Goal: Task Accomplishment & Management: Use online tool/utility

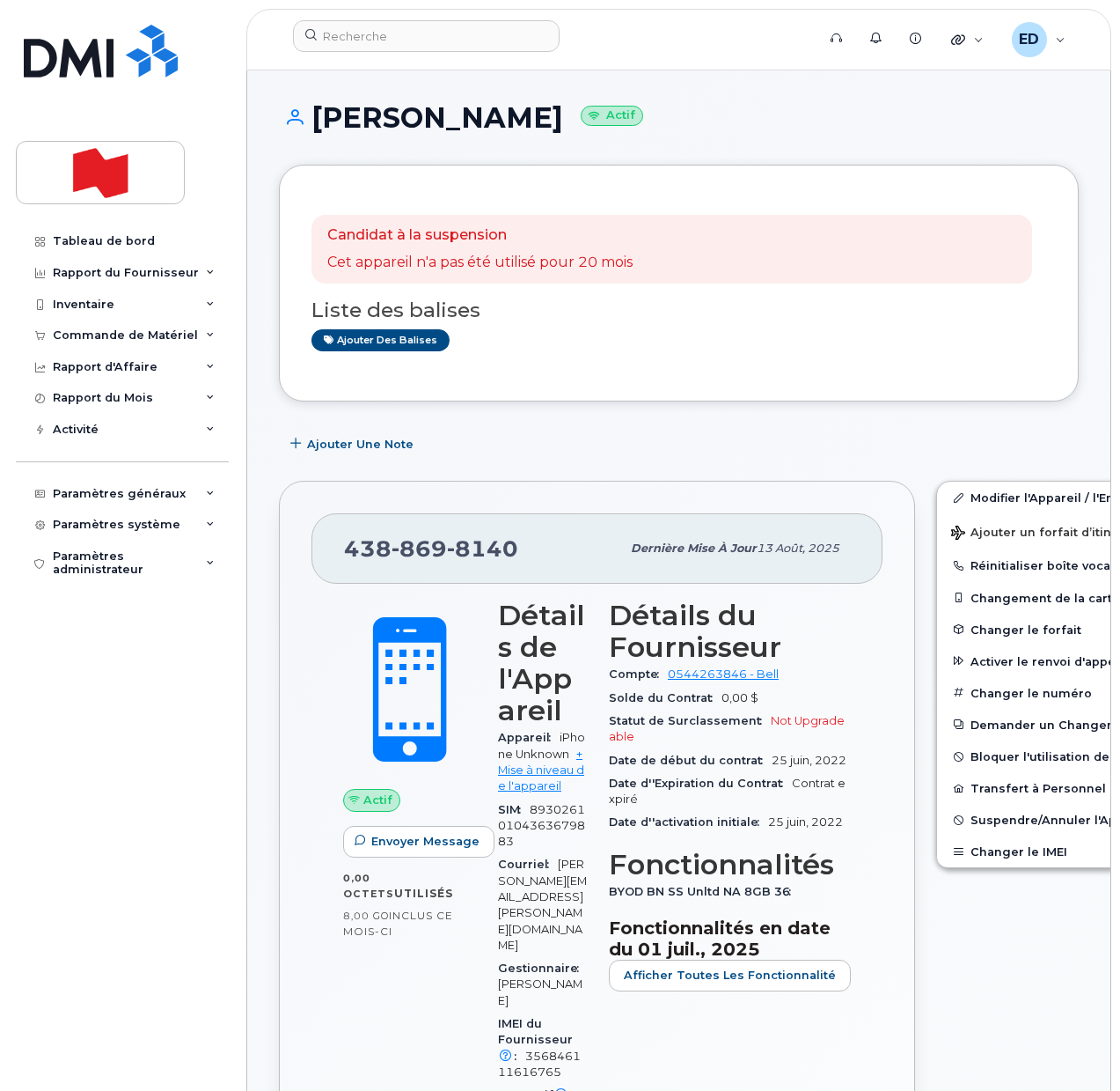
click at [163, 741] on div "Tableau de bord Rapport du Fournisseur Facturation mensuelle Quotidiennes des D…" at bounding box center [124, 645] width 217 height 839
drag, startPoint x: 175, startPoint y: 733, endPoint x: 217, endPoint y: 729, distance: 42.2
click at [175, 732] on div "Tableau de bord Rapport du Fournisseur Facturation mensuelle Quotidiennes des D…" at bounding box center [124, 645] width 217 height 839
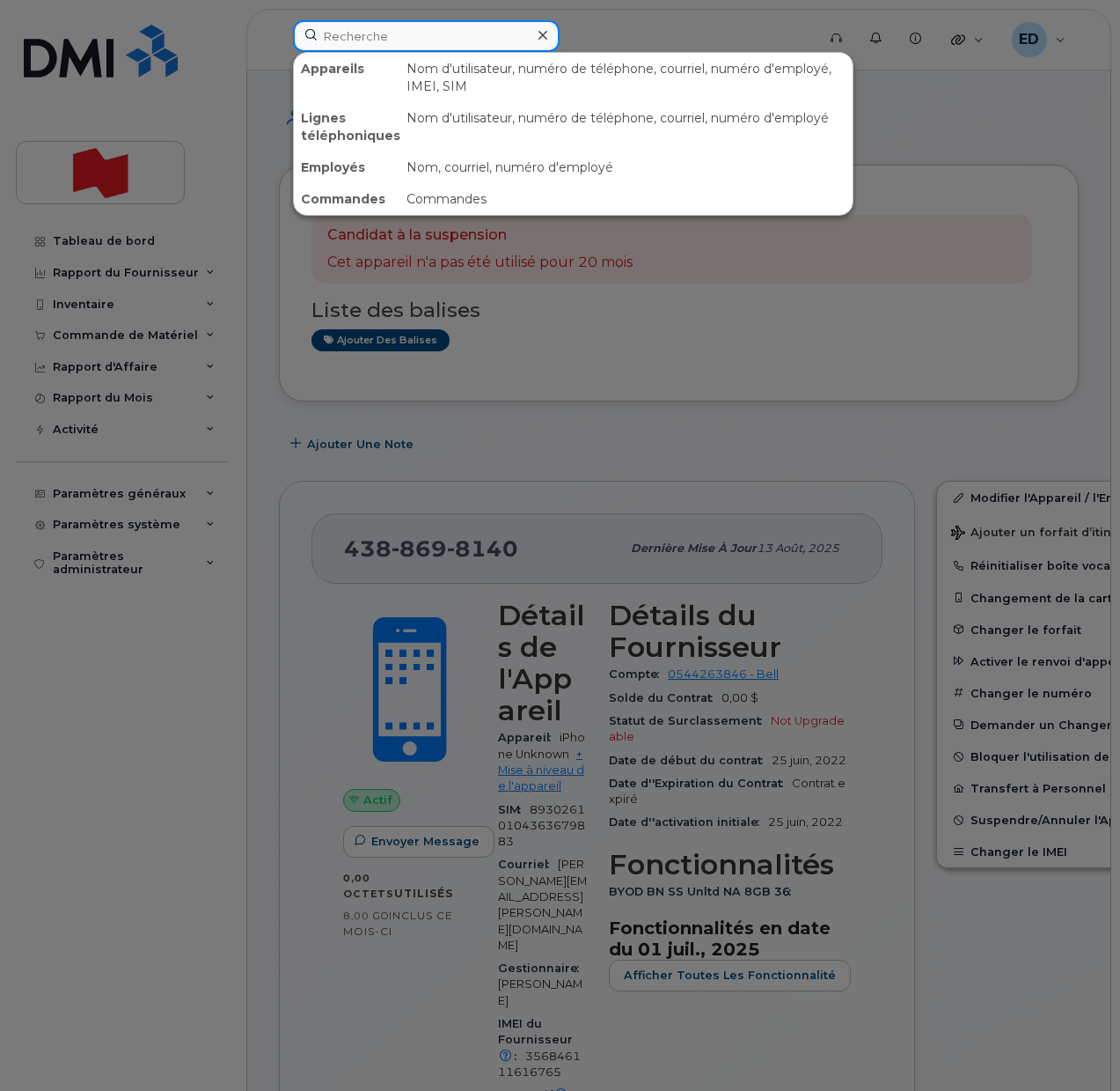
click at [390, 45] on input at bounding box center [425, 35] width 266 height 31
paste input "356846111616765"
type input "356846111616765"
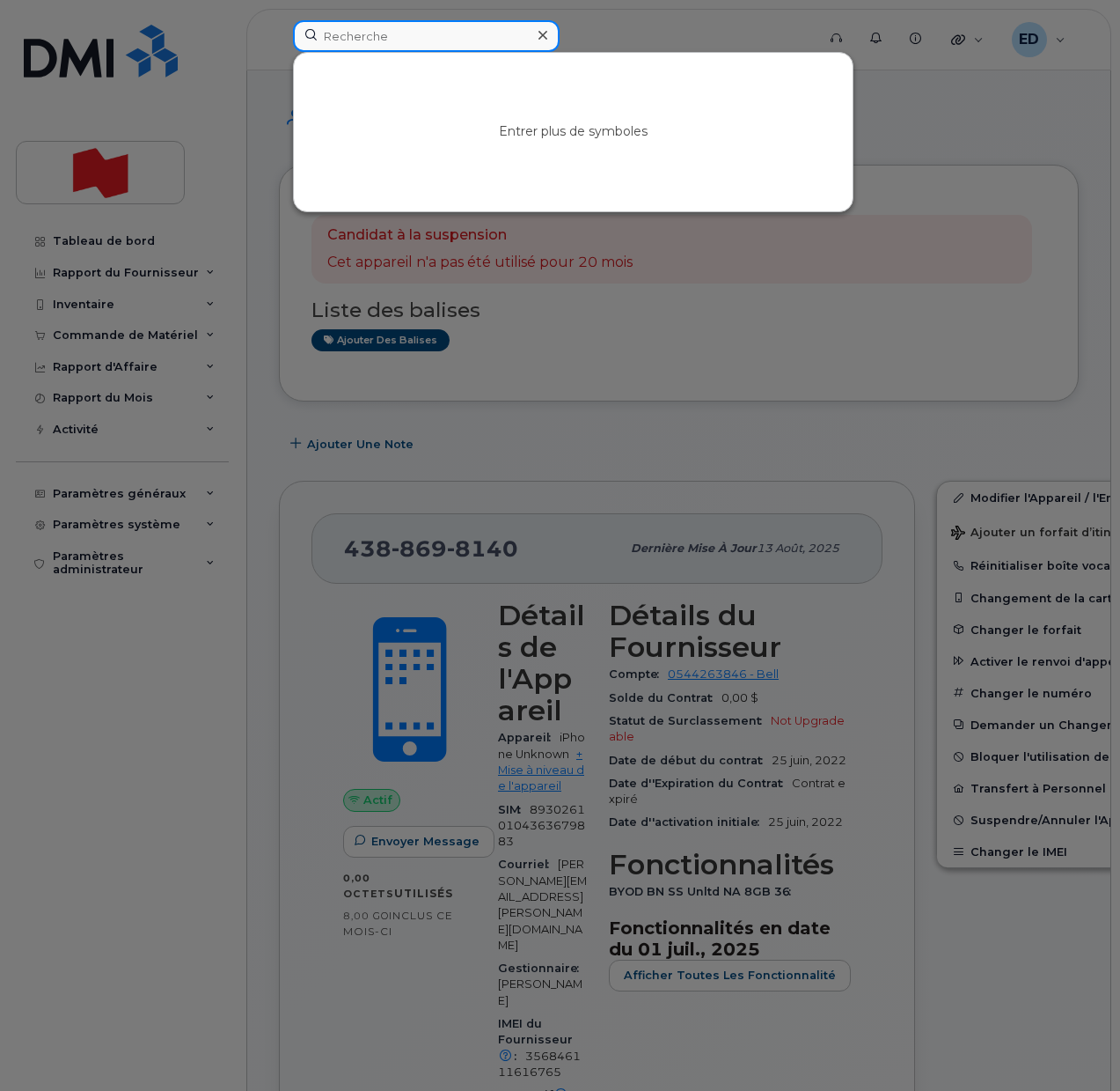
click at [385, 47] on input at bounding box center [425, 35] width 266 height 31
paste input "Brandon Leyh"
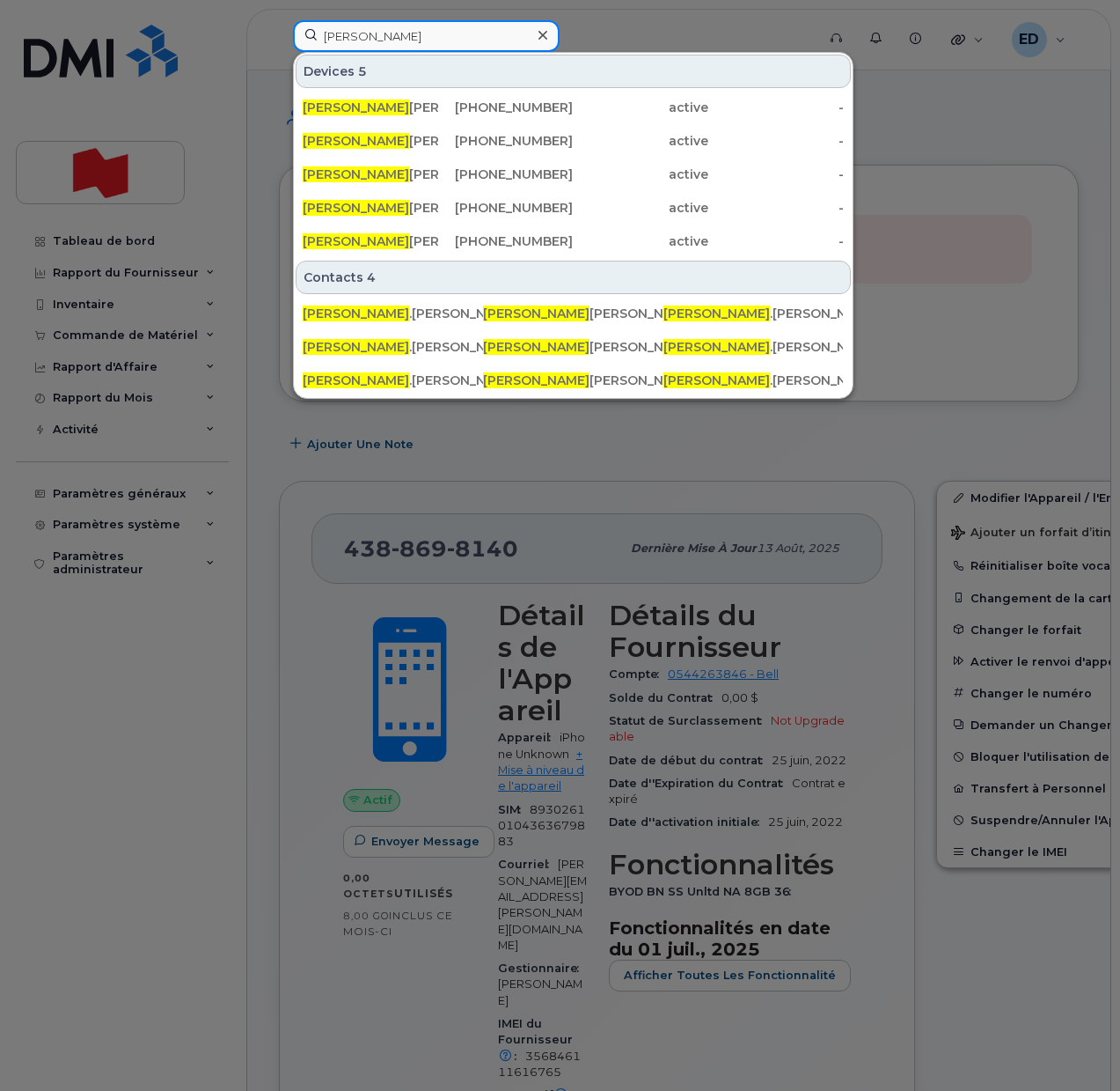
drag, startPoint x: 399, startPoint y: 39, endPoint x: 265, endPoint y: 37, distance: 134.0
click at [279, 37] on div "Brandon Devices 5 Brandon Vuong 647-218-0342 active - Brandon Jalbert 438-864-6…" at bounding box center [548, 39] width 539 height 39
paste input "brandon.leyh@nbc.ca"
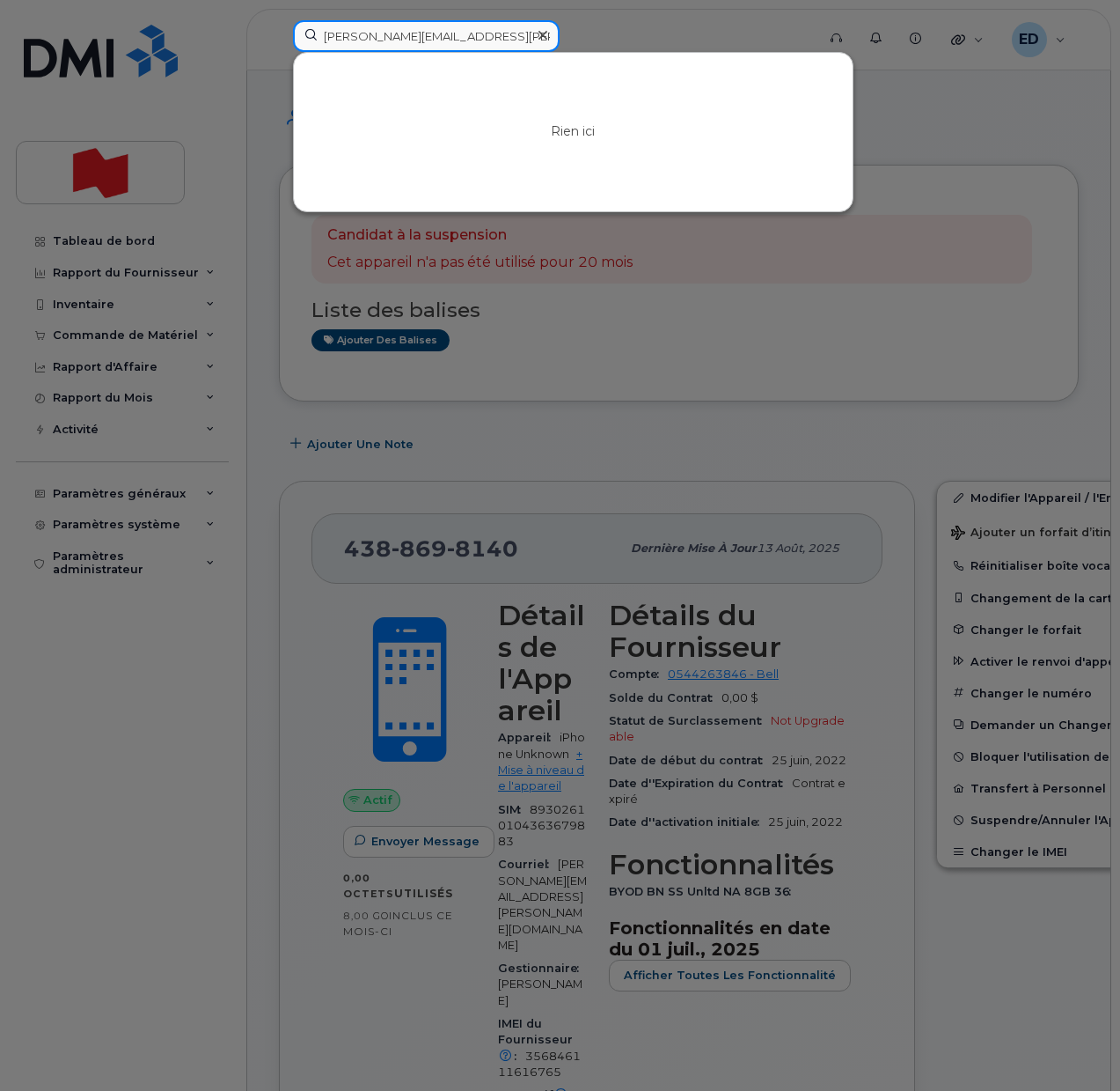
type input "brandon.leyh@nbc.ca"
drag, startPoint x: 546, startPoint y: 31, endPoint x: 539, endPoint y: 54, distance: 24.0
click at [546, 32] on icon at bounding box center [542, 35] width 9 height 9
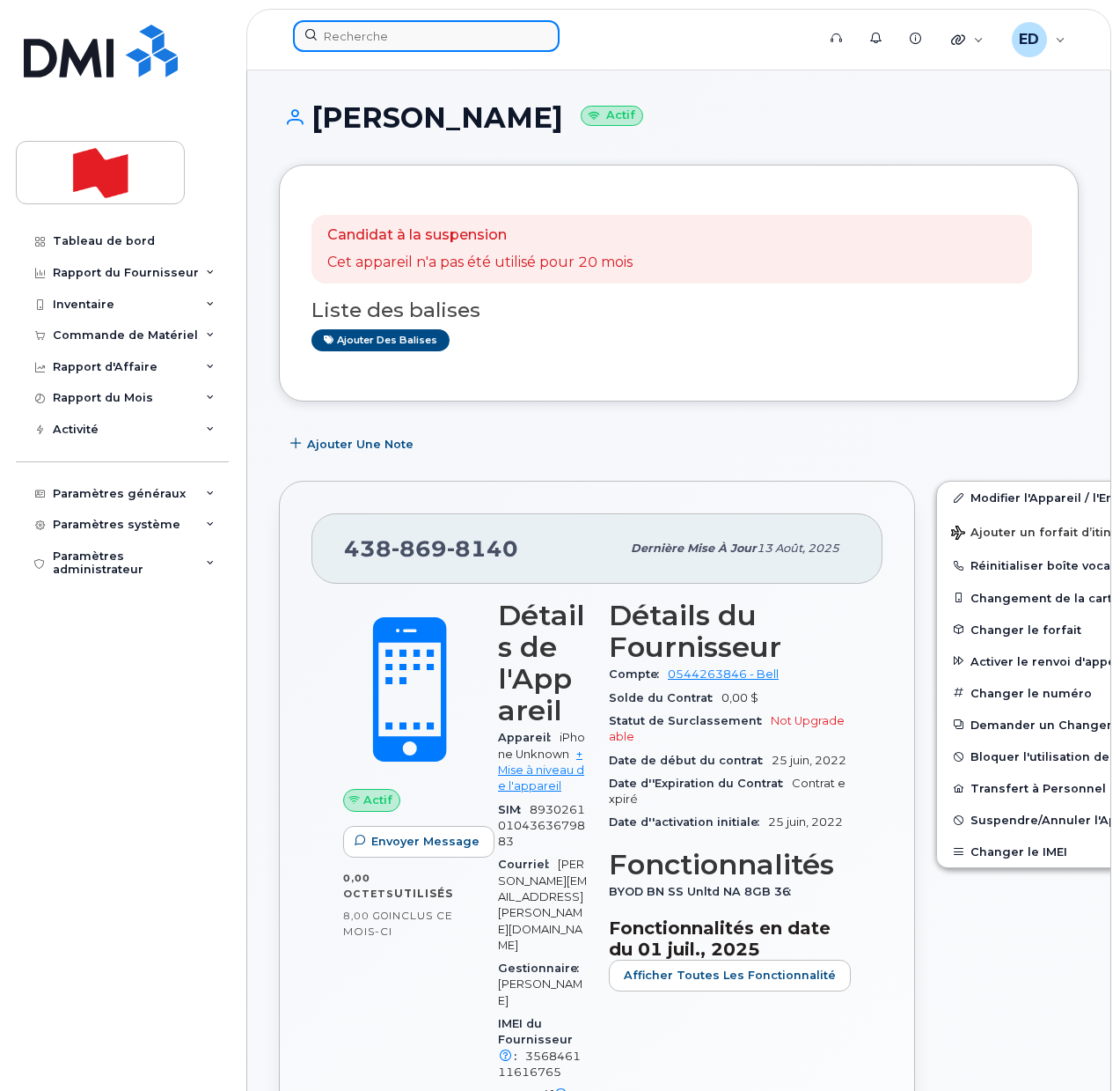
click at [405, 46] on input at bounding box center [425, 35] width 266 height 31
paste input "4035056640"
type input "4035056640"
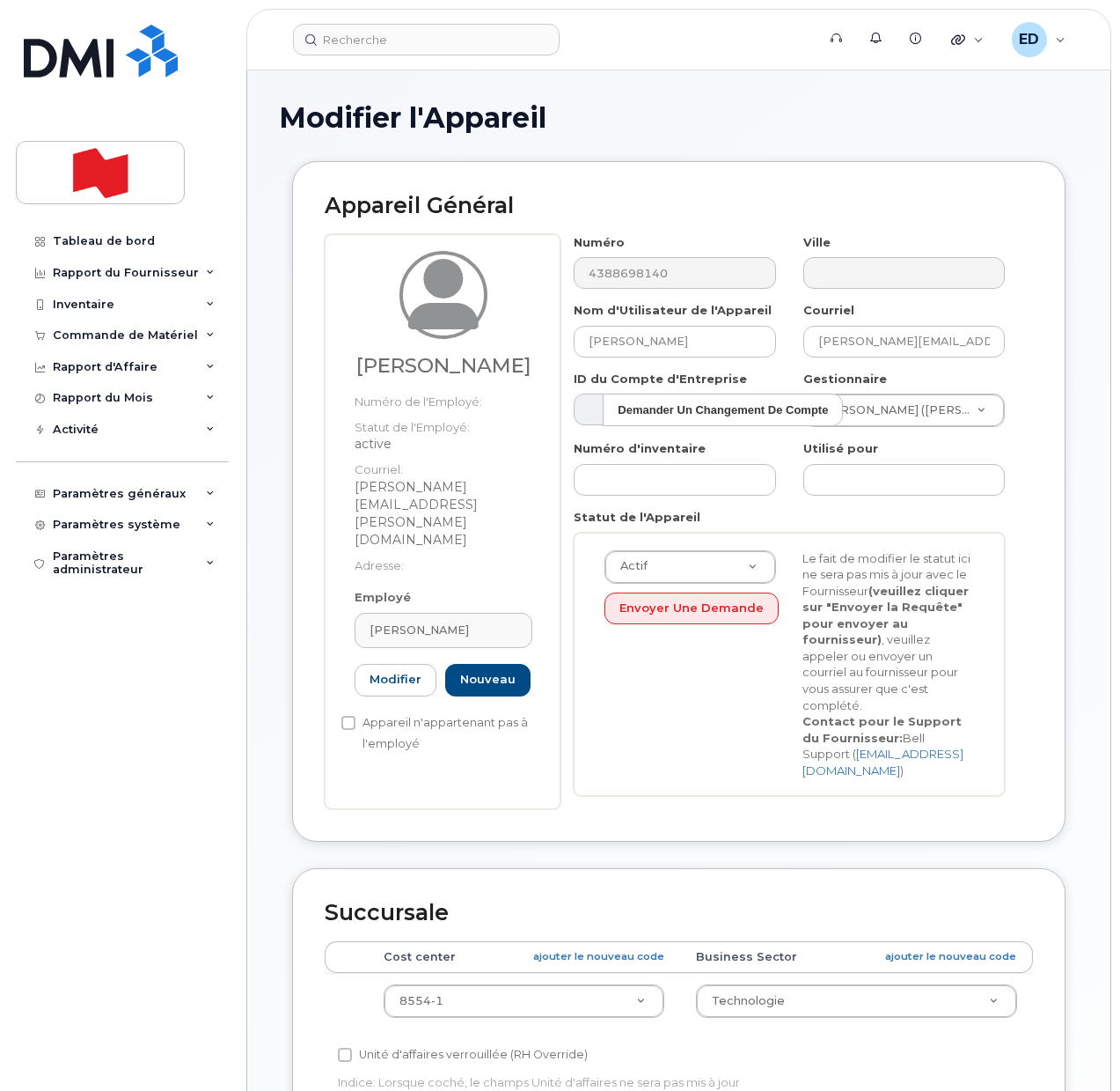
select select "29621269"
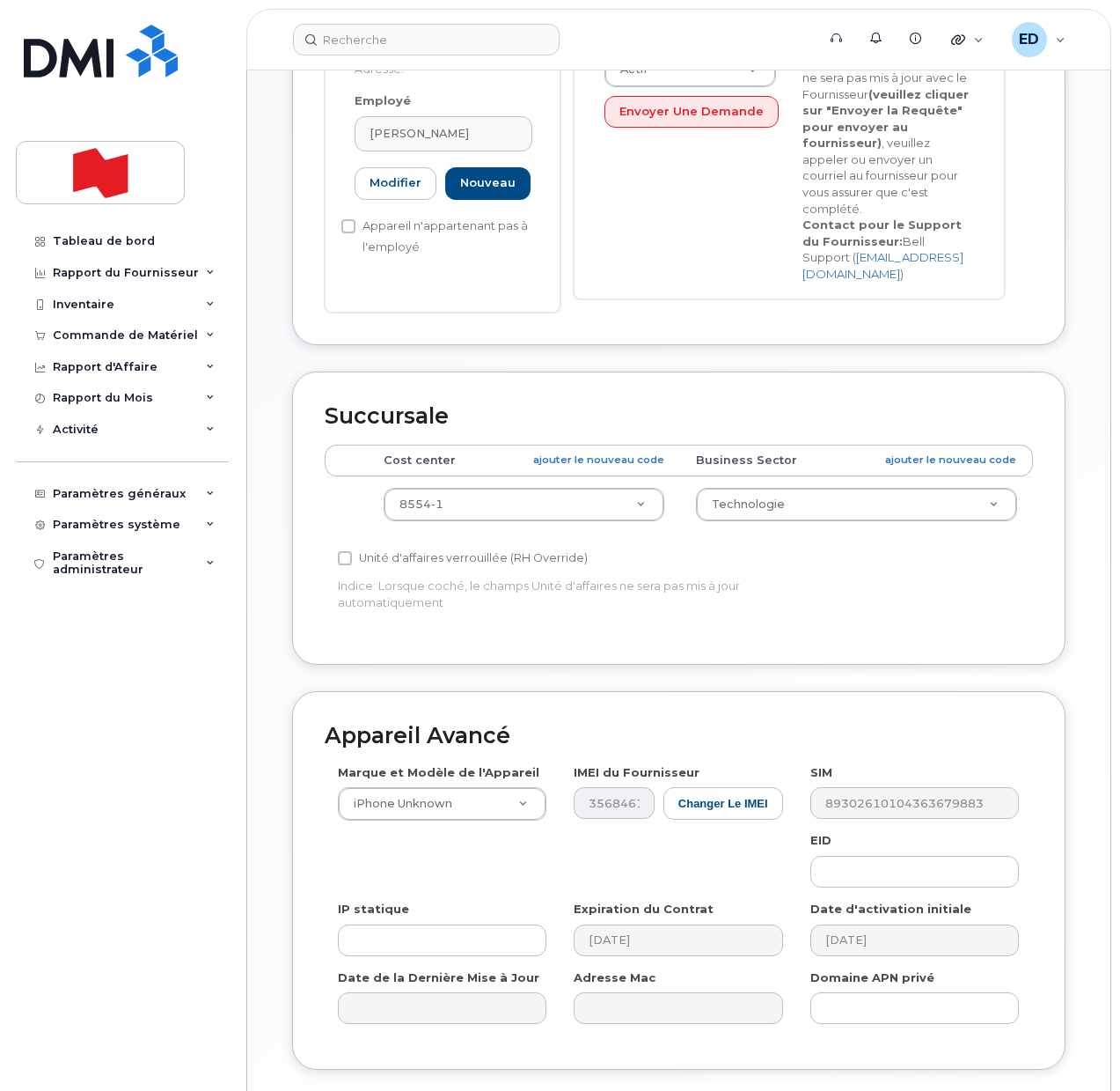
scroll to position [590, 0]
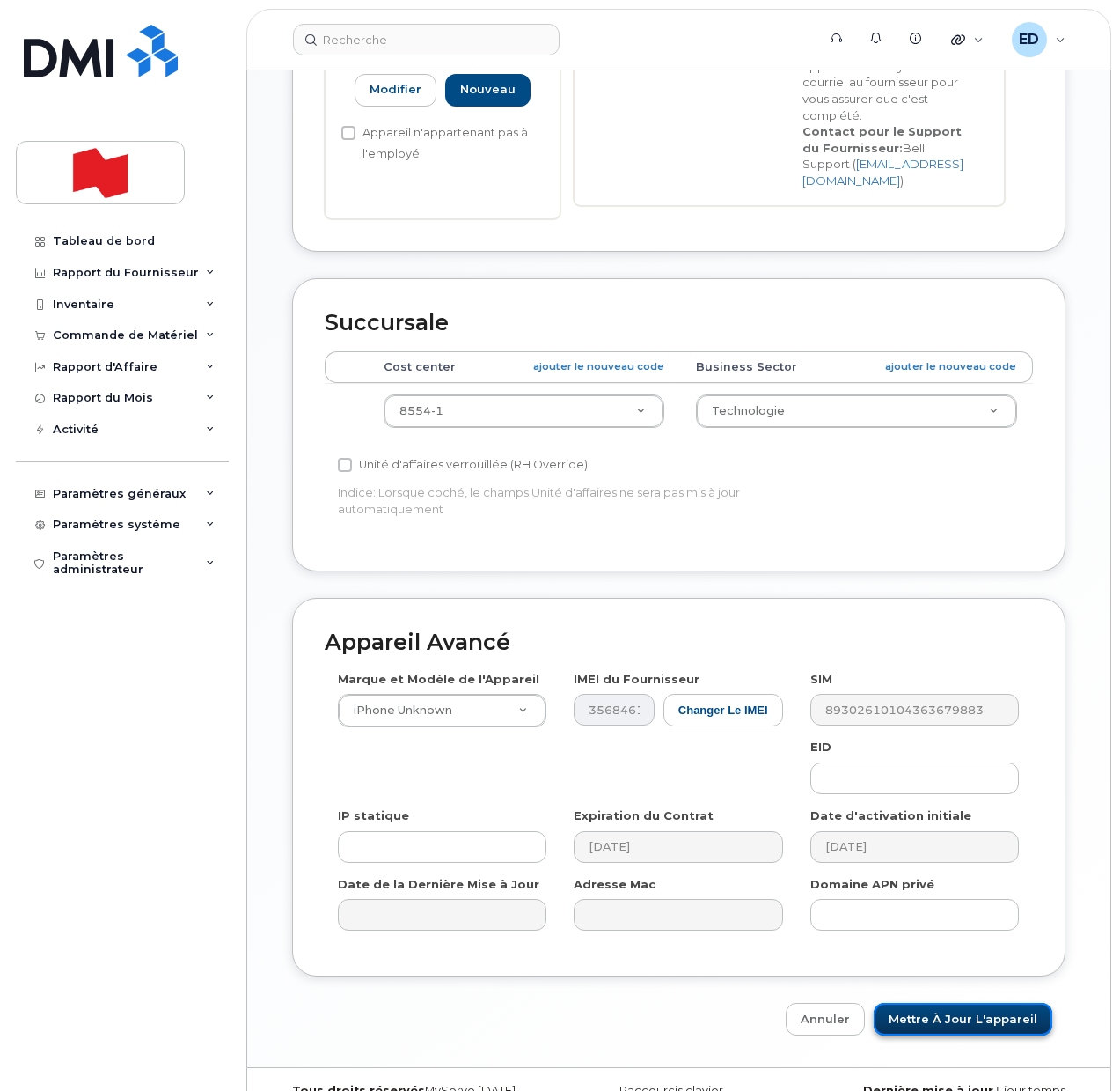
click at [960, 1003] on input "Mettre à jour l'appareil" at bounding box center [963, 1019] width 179 height 32
type input "Sauvegarde..."
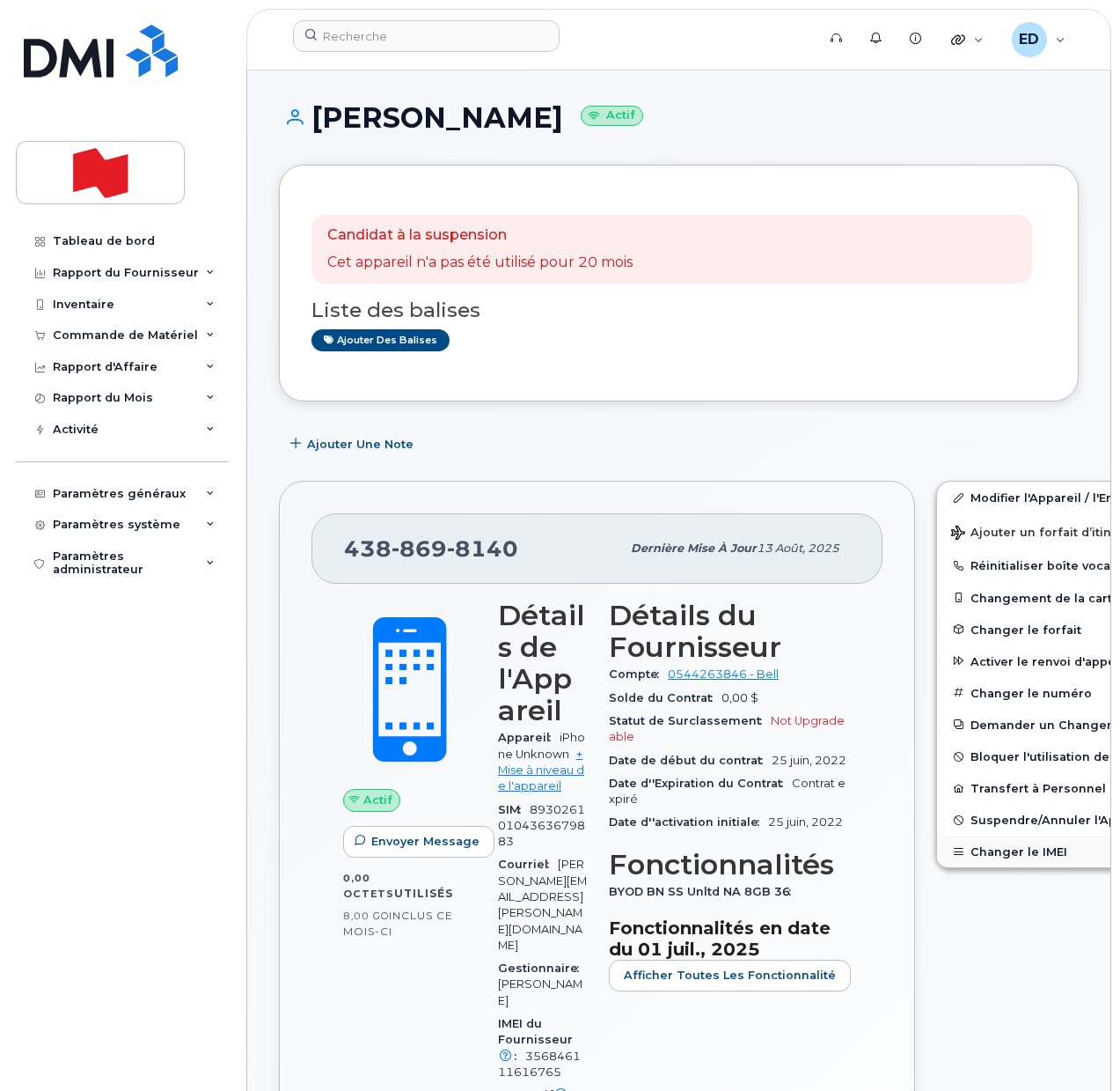
click at [976, 860] on button "Changer le IMEI" at bounding box center [1074, 850] width 273 height 31
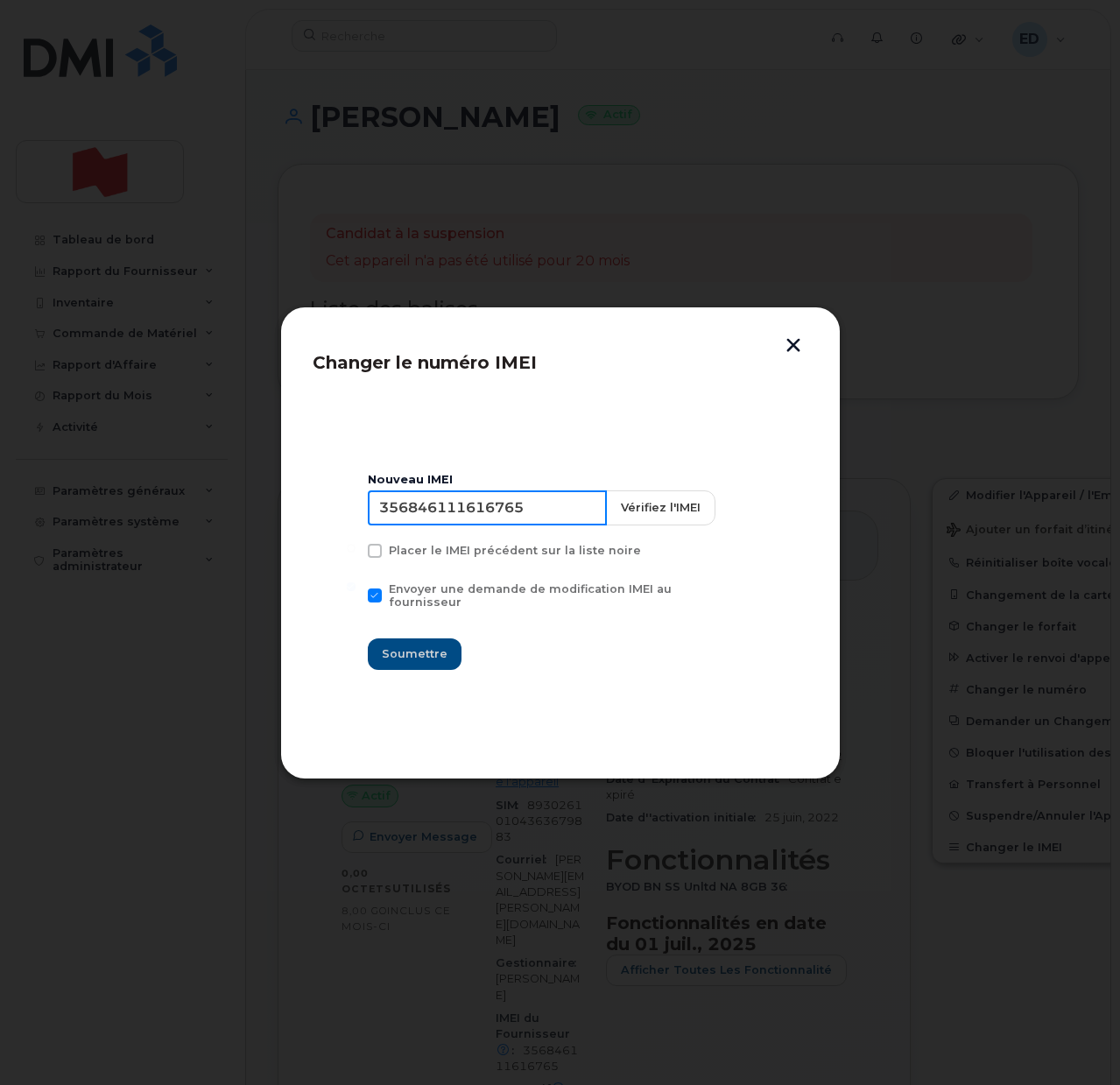
click at [508, 521] on input "356846111616765" at bounding box center [487, 507] width 239 height 35
click at [796, 350] on button "button" at bounding box center [793, 347] width 26 height 19
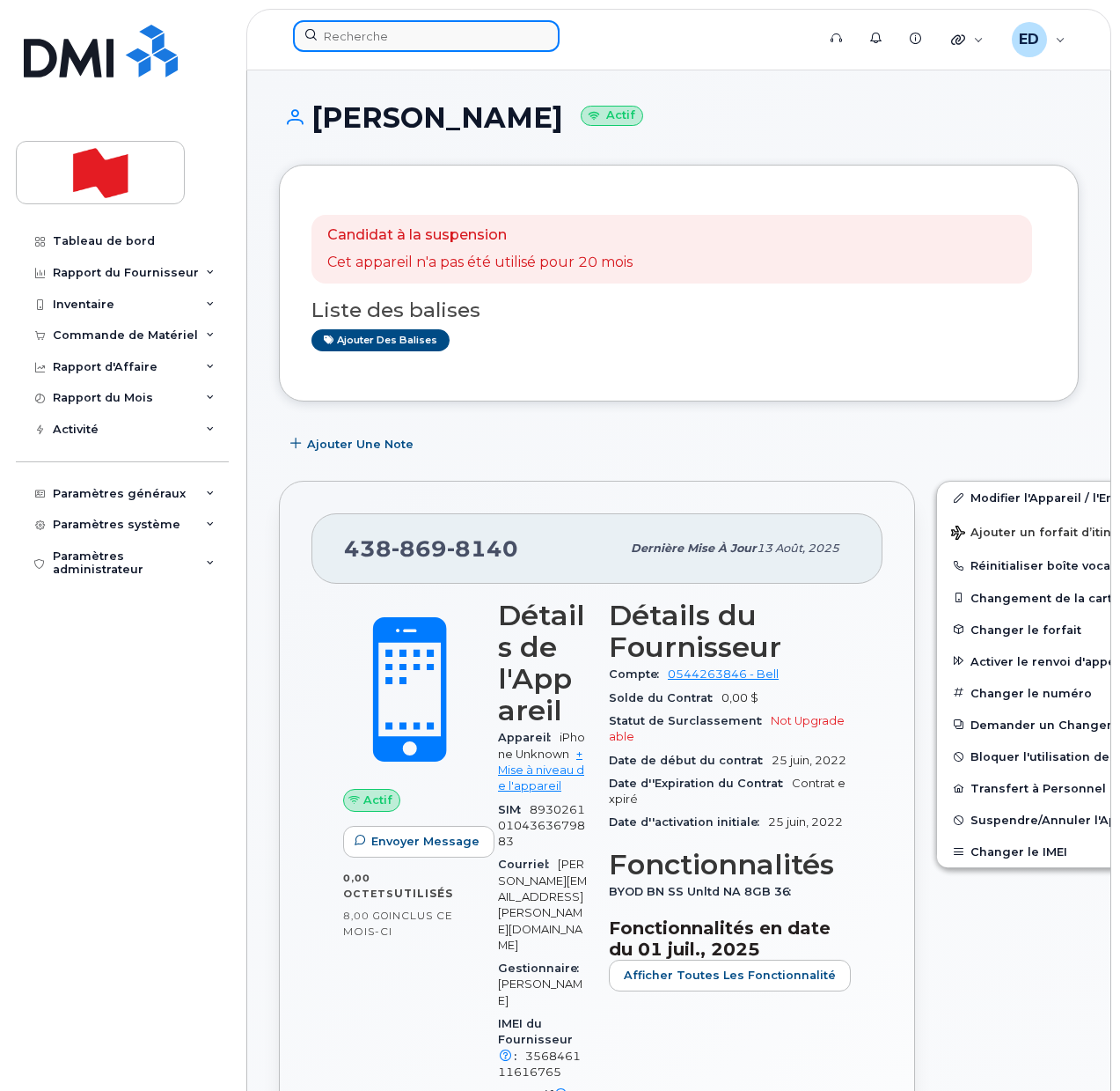
click at [385, 34] on input at bounding box center [425, 35] width 266 height 31
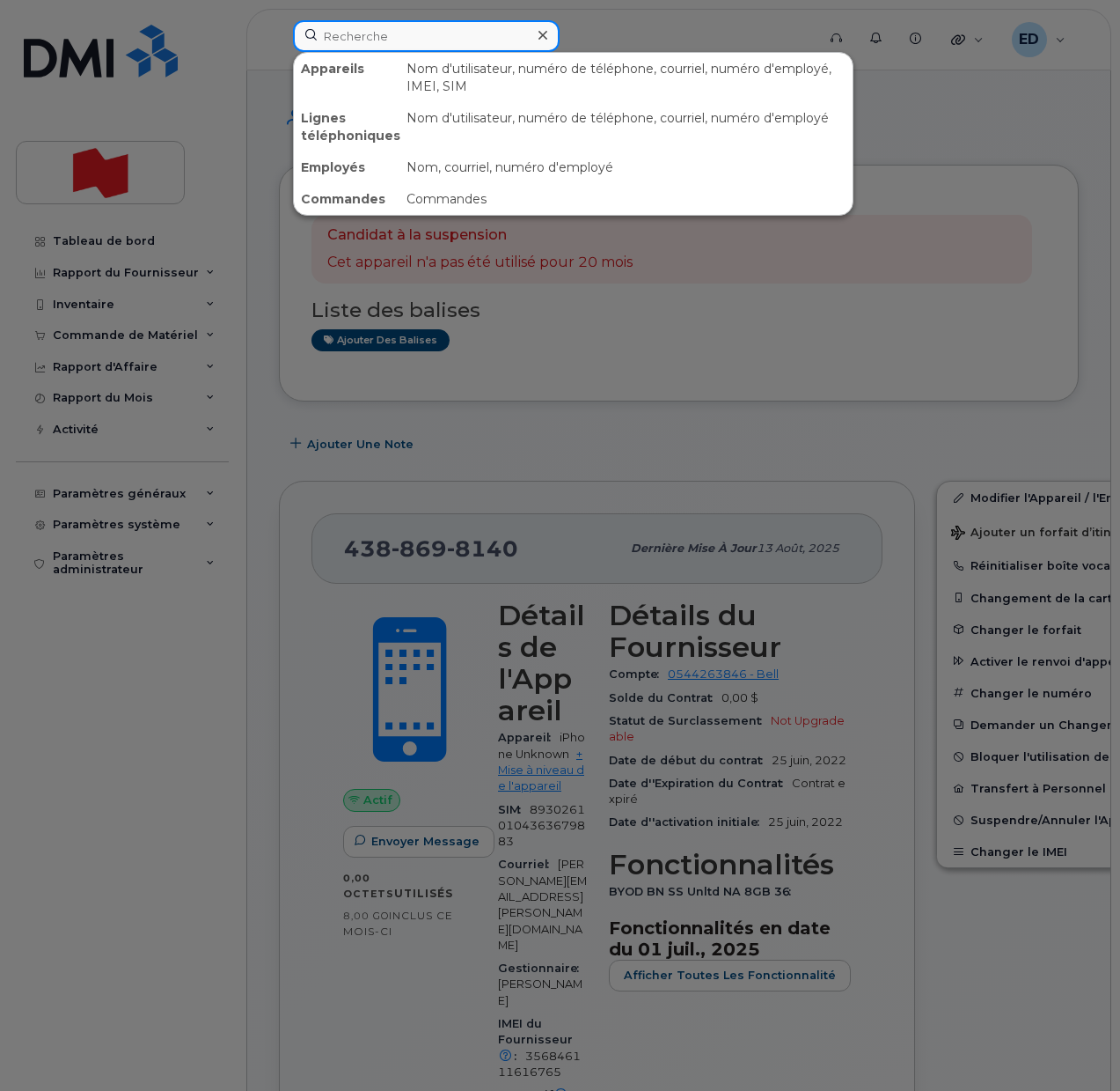
paste input "4035056640"
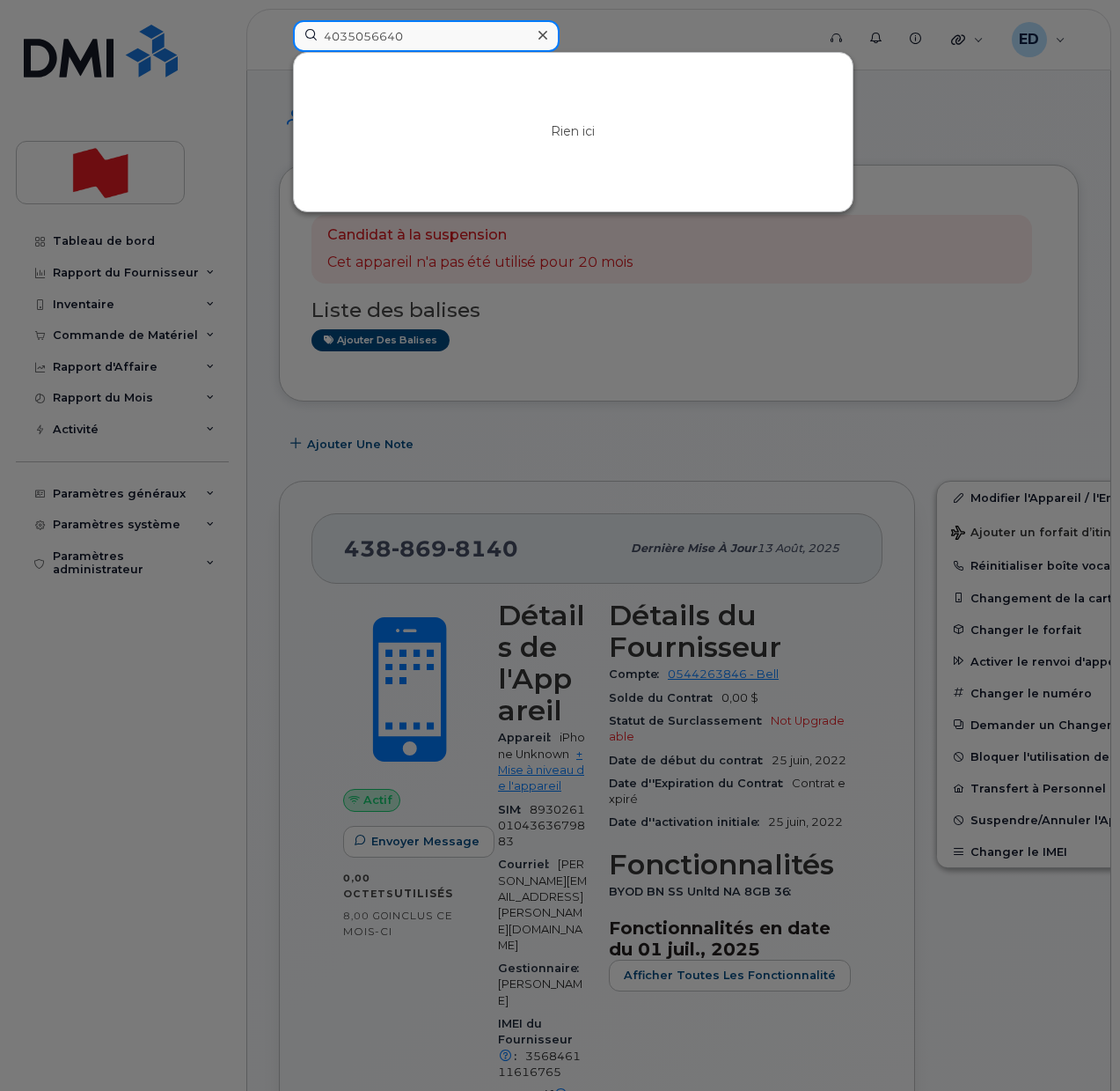
click at [365, 28] on input "4035056640" at bounding box center [425, 35] width 266 height 31
click at [420, 47] on input "v" at bounding box center [425, 35] width 266 height 31
drag, startPoint x: 411, startPoint y: 36, endPoint x: 308, endPoint y: 34, distance: 103.0
click at [308, 34] on input "v" at bounding box center [425, 35] width 266 height 31
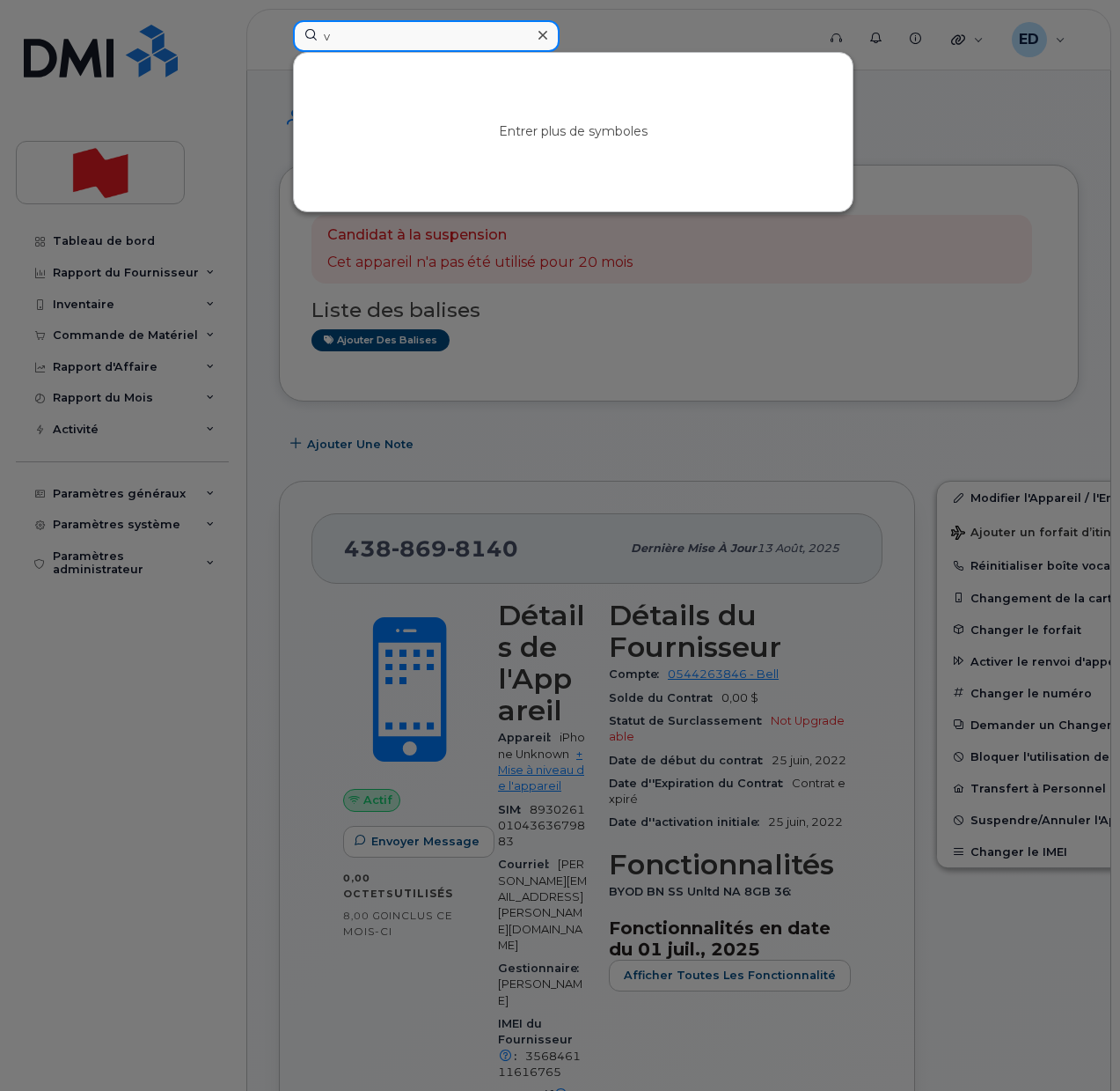
paste input "Brandon Leyh"
type input "Brandon Leyh"
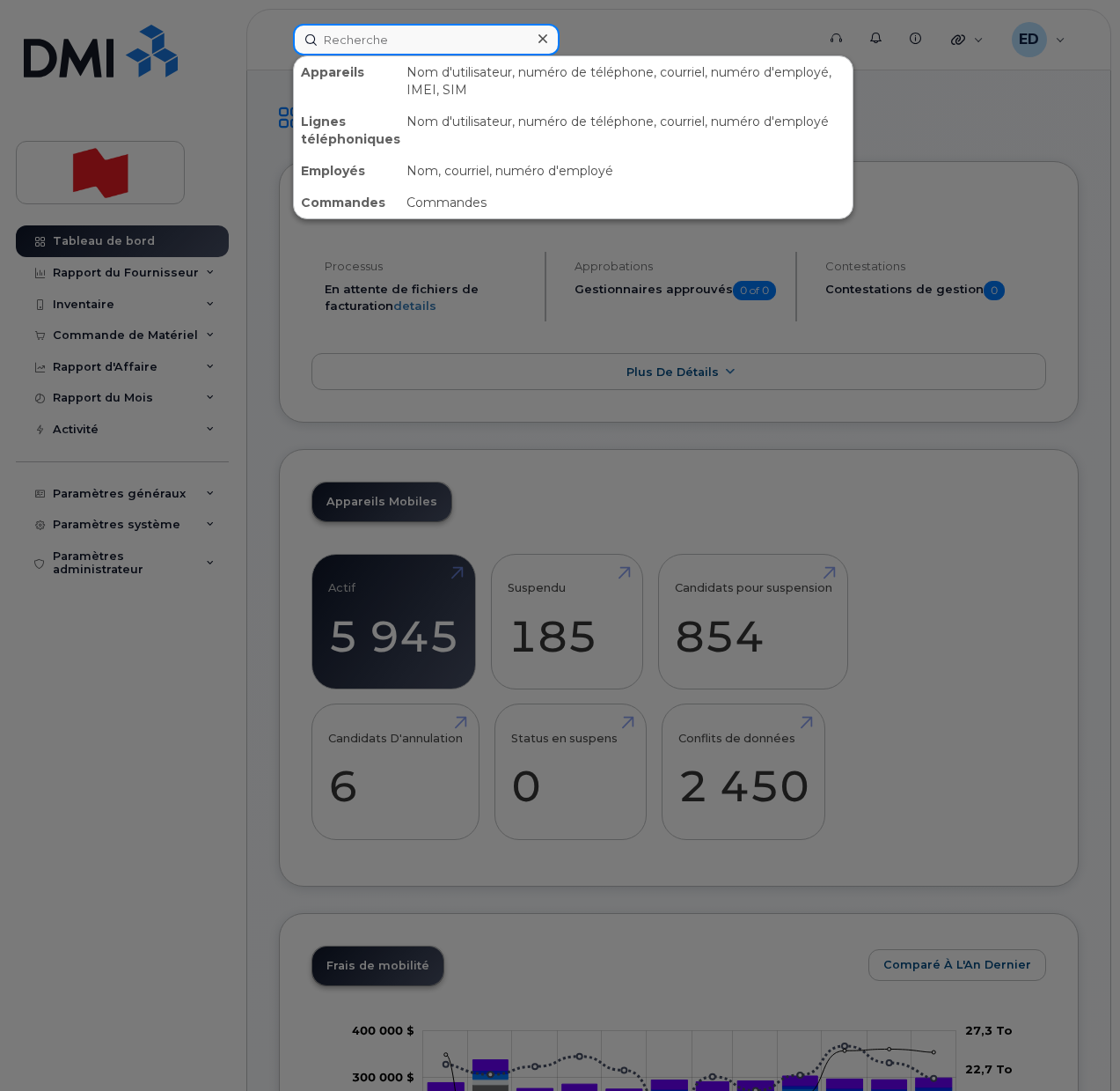
click at [354, 38] on input at bounding box center [425, 39] width 266 height 31
paste input "[PERSON_NAME]"
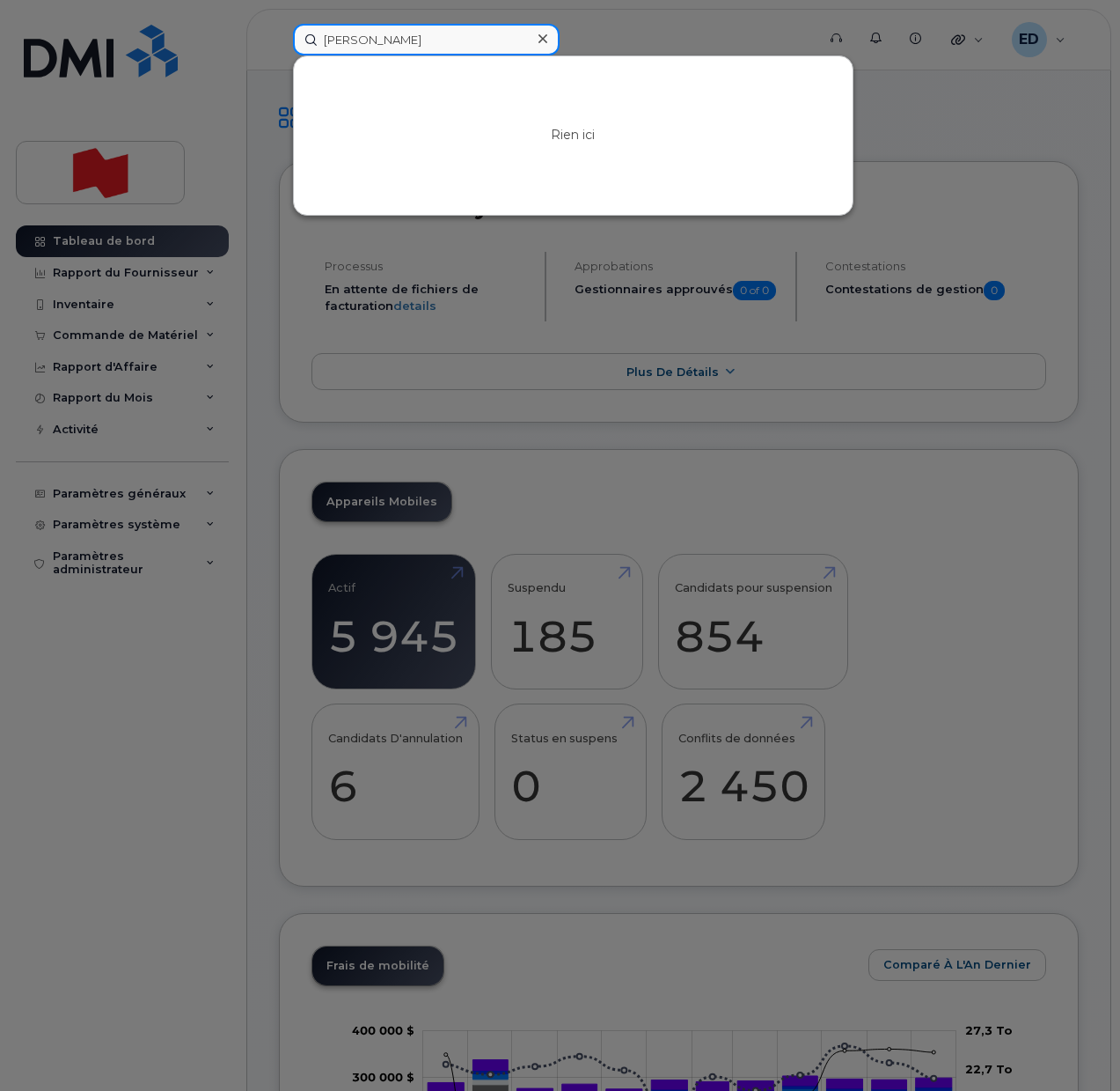
drag, startPoint x: 328, startPoint y: 44, endPoint x: 289, endPoint y: 44, distance: 39.0
click at [289, 44] on div "Brandon Leyh Rien ici" at bounding box center [548, 39] width 539 height 31
paste input "brandon.leyh@nbc.ca"
click at [462, 42] on input "brandon.leyh@nbc.ca" at bounding box center [425, 39] width 266 height 31
drag, startPoint x: 486, startPoint y: 39, endPoint x: 312, endPoint y: 34, distance: 174.1
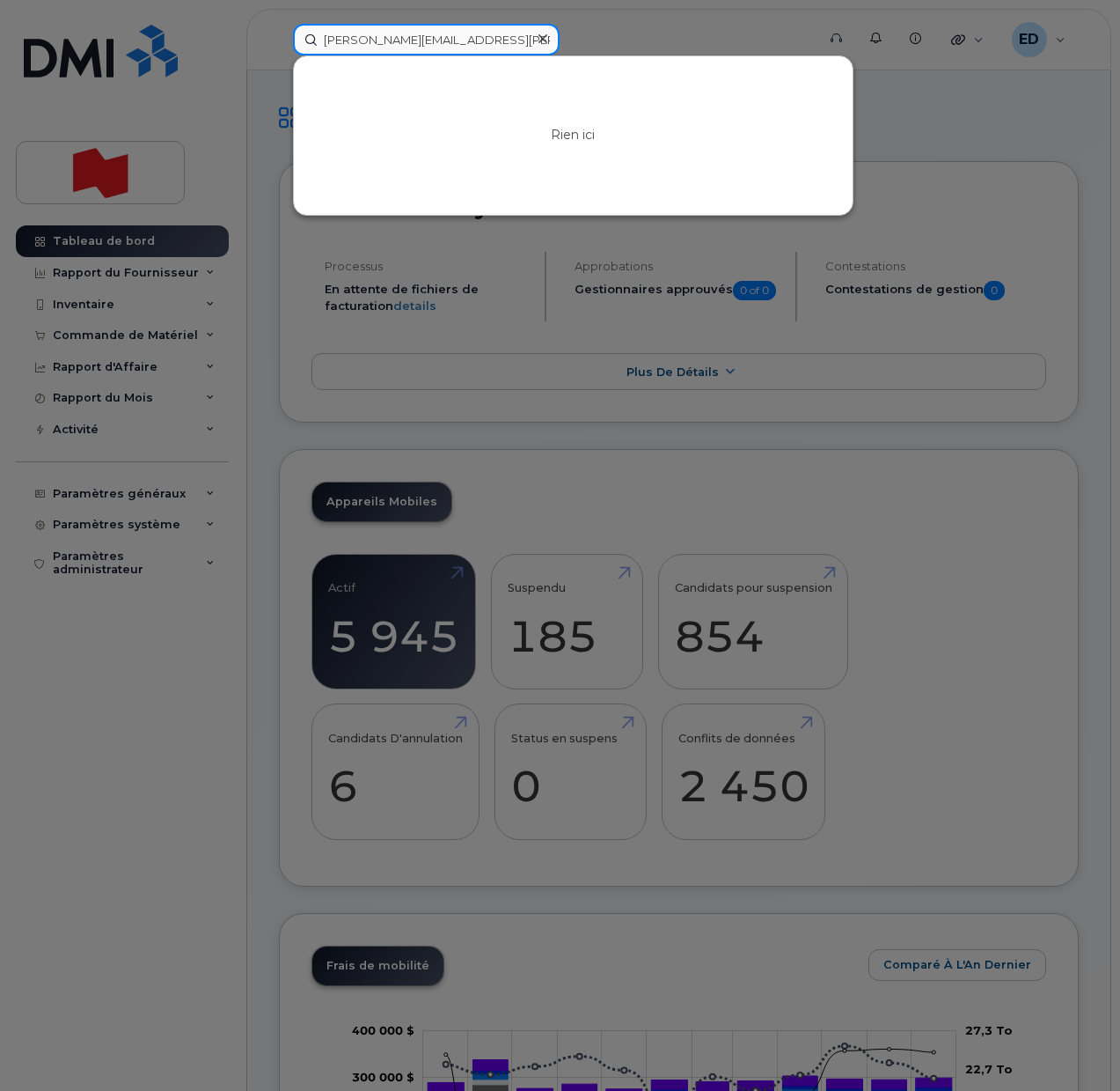
click at [312, 34] on input "brandon.leyh@nbc.ca" at bounding box center [425, 39] width 266 height 31
paste input "Cody Davies"
type input "Cody Davies"
click at [646, 122] on div "Rien ici" at bounding box center [573, 135] width 559 height 158
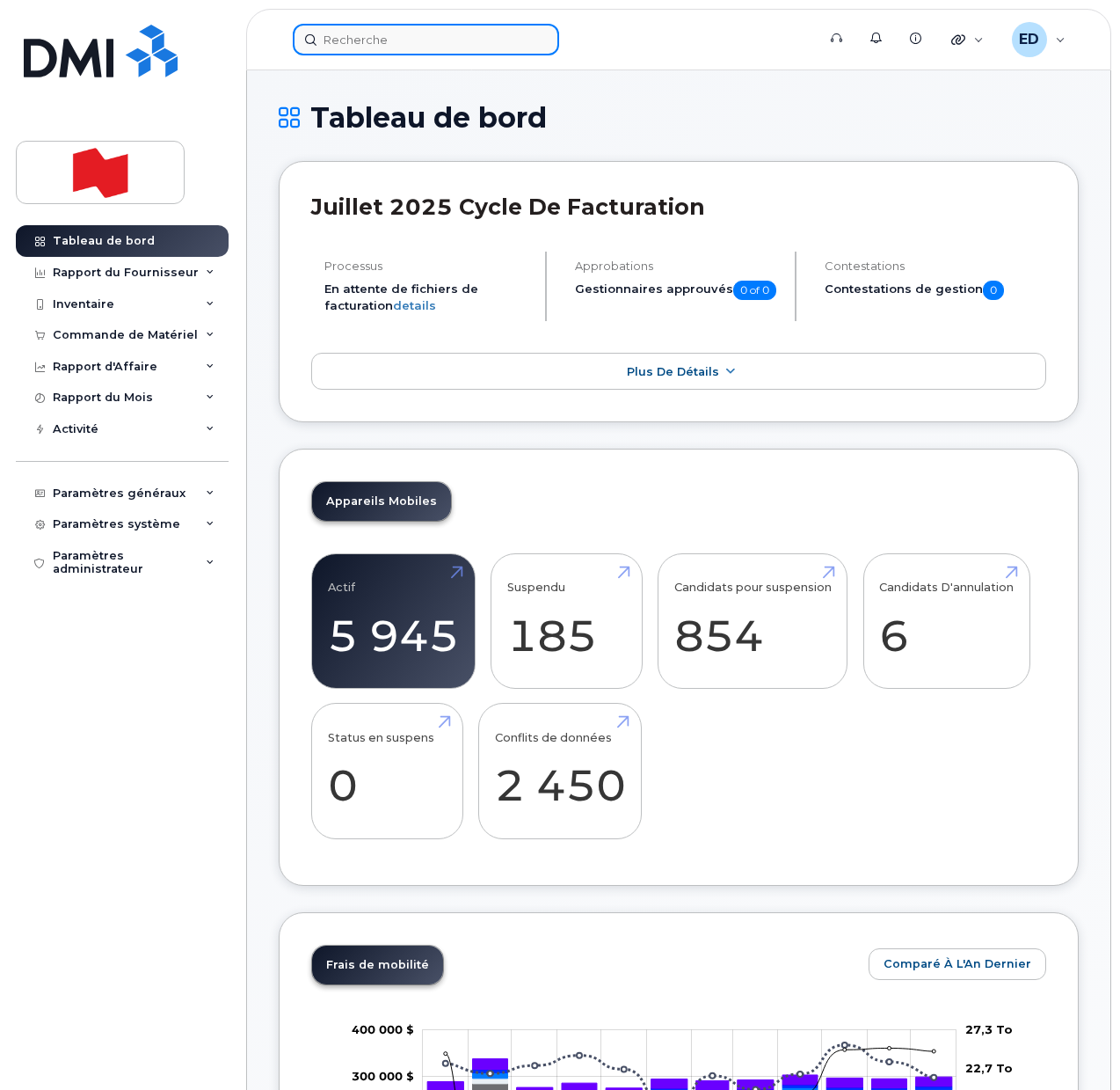
click at [363, 41] on input at bounding box center [425, 39] width 266 height 31
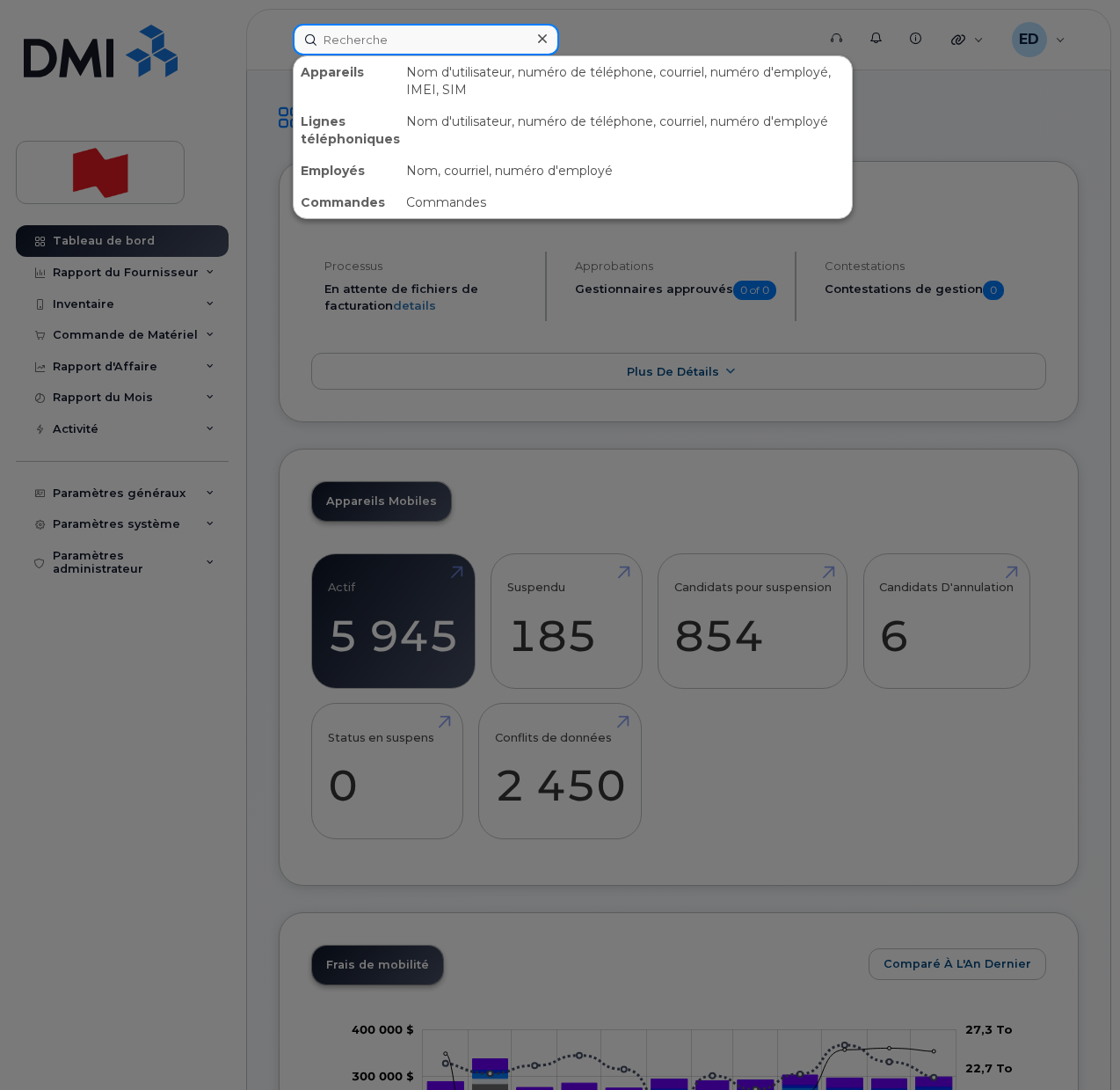
paste input "Cody Davies"
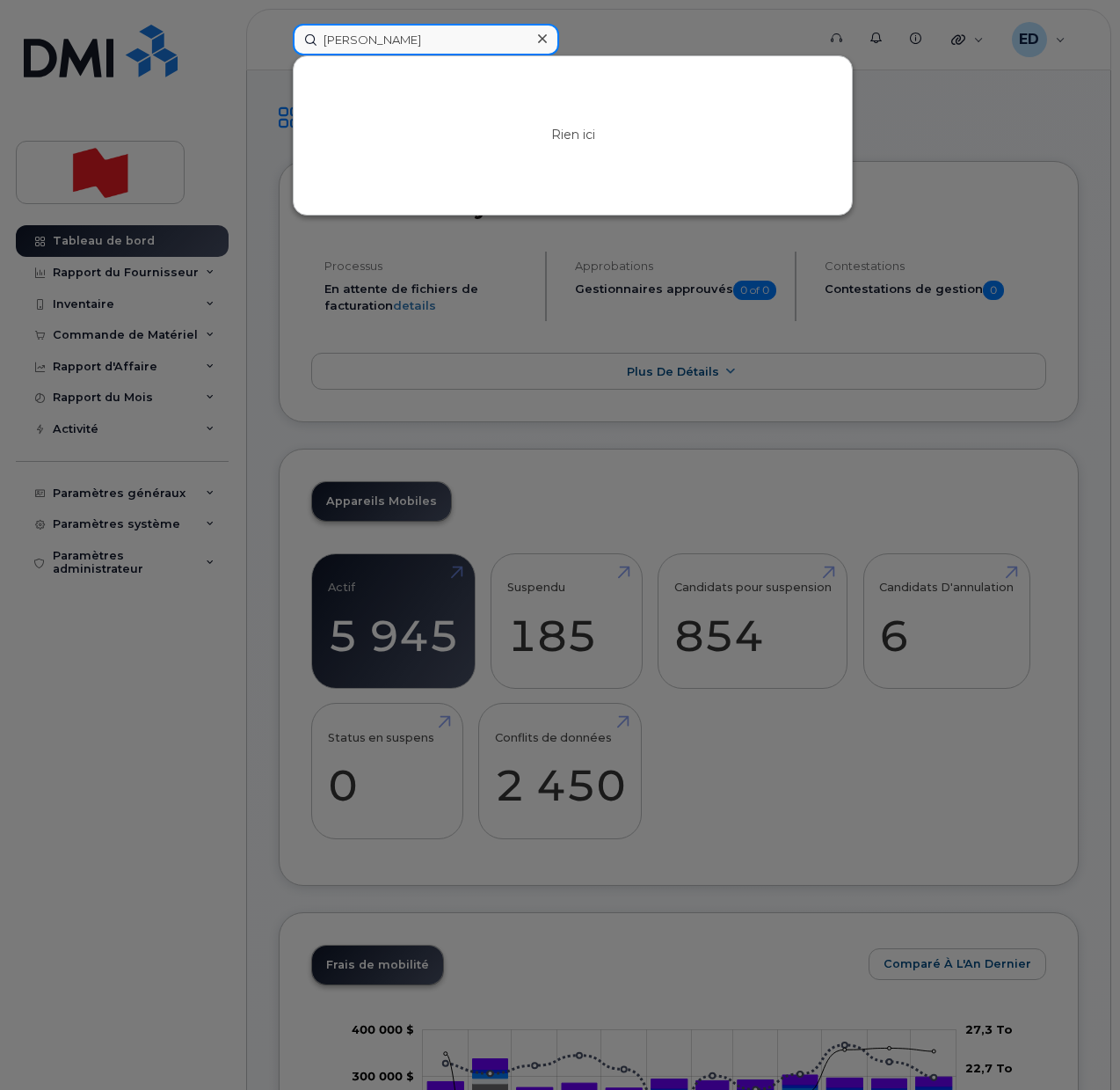
type input "Cody Davies"
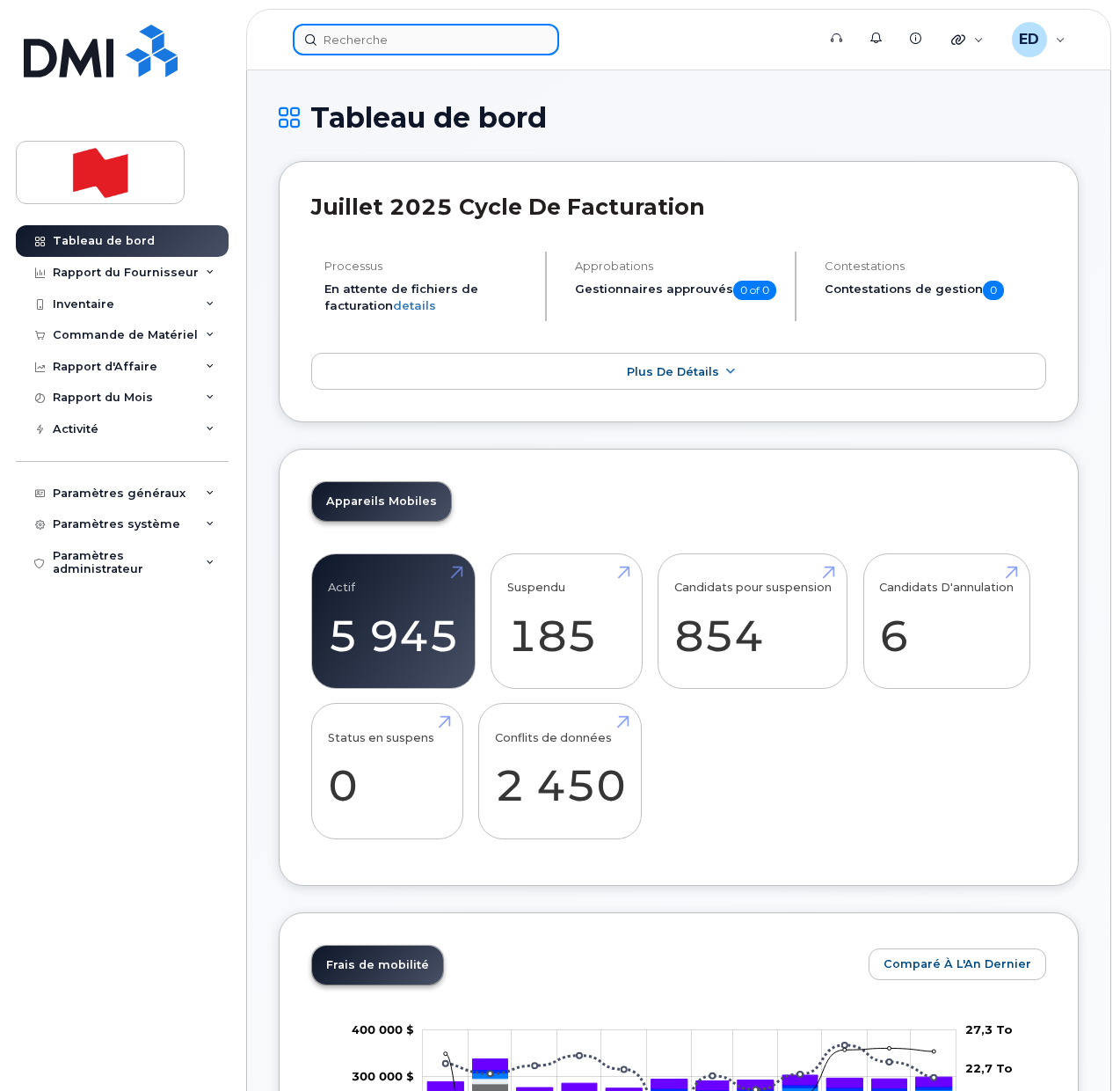
click at [372, 45] on input at bounding box center [425, 39] width 266 height 31
paste input "Brandon Leyh"
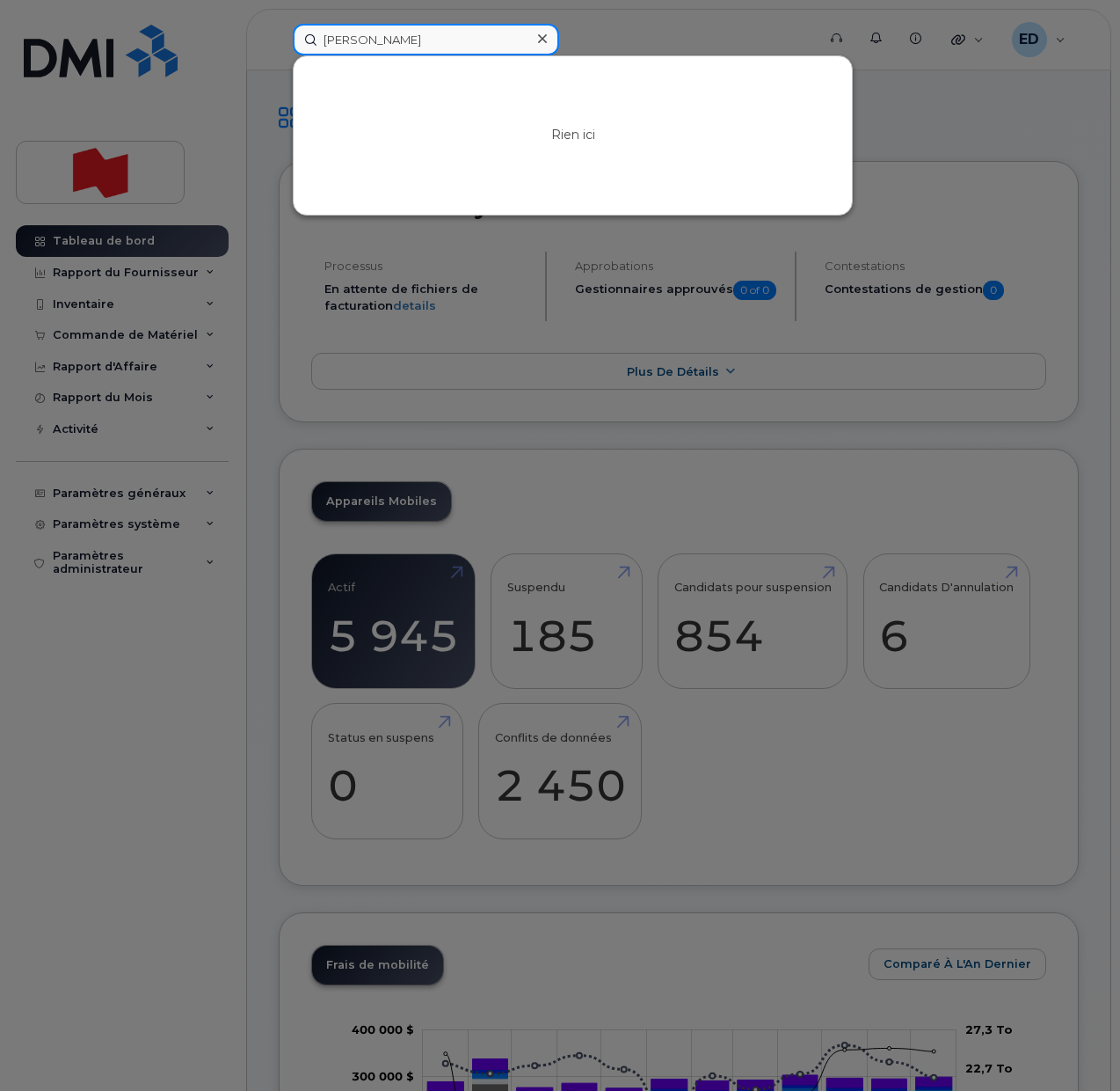
drag, startPoint x: 429, startPoint y: 35, endPoint x: 268, endPoint y: 37, distance: 161.0
click at [278, 37] on div "Brandon Leyh Rien ici" at bounding box center [548, 39] width 540 height 31
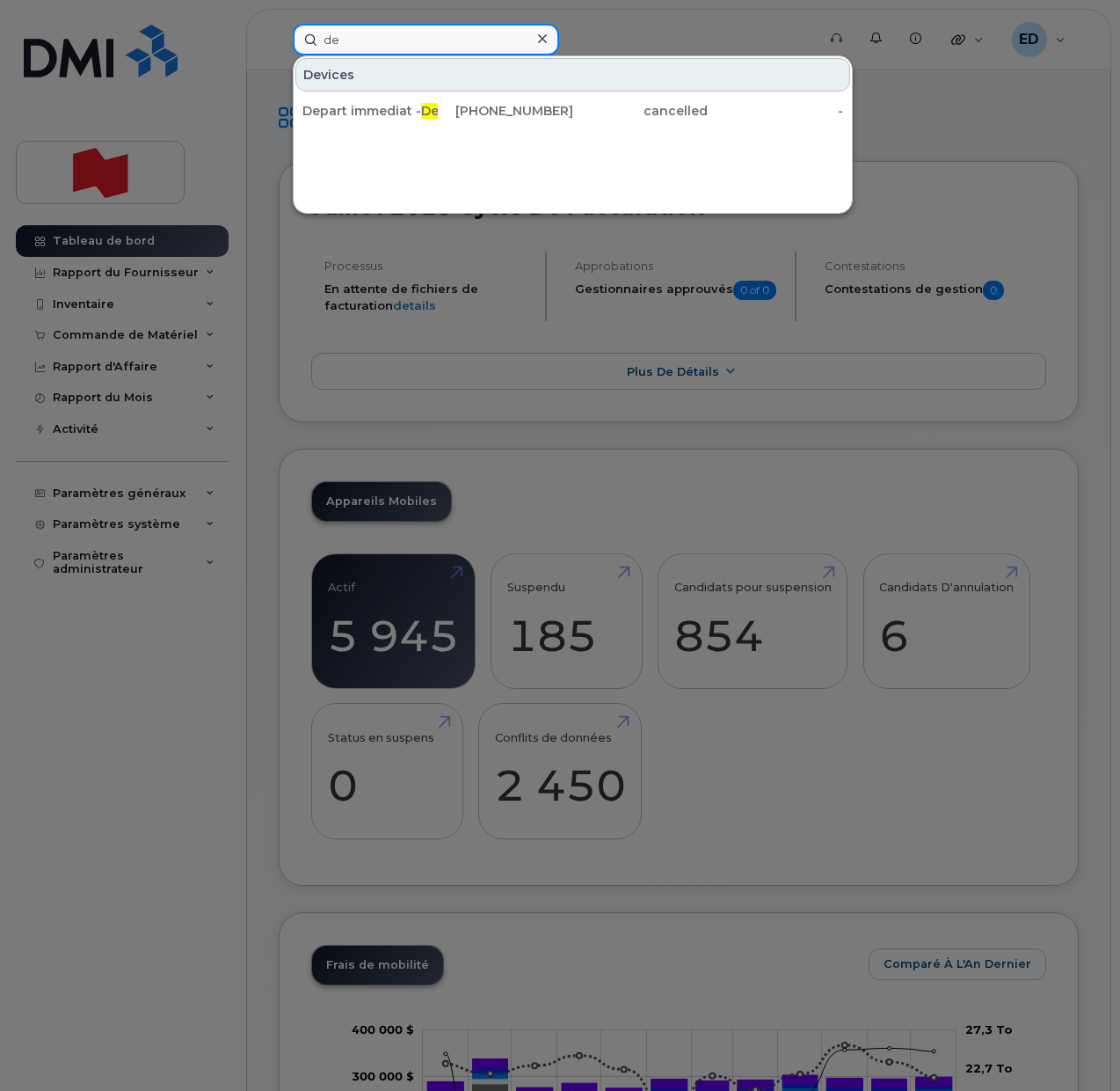
type input "d"
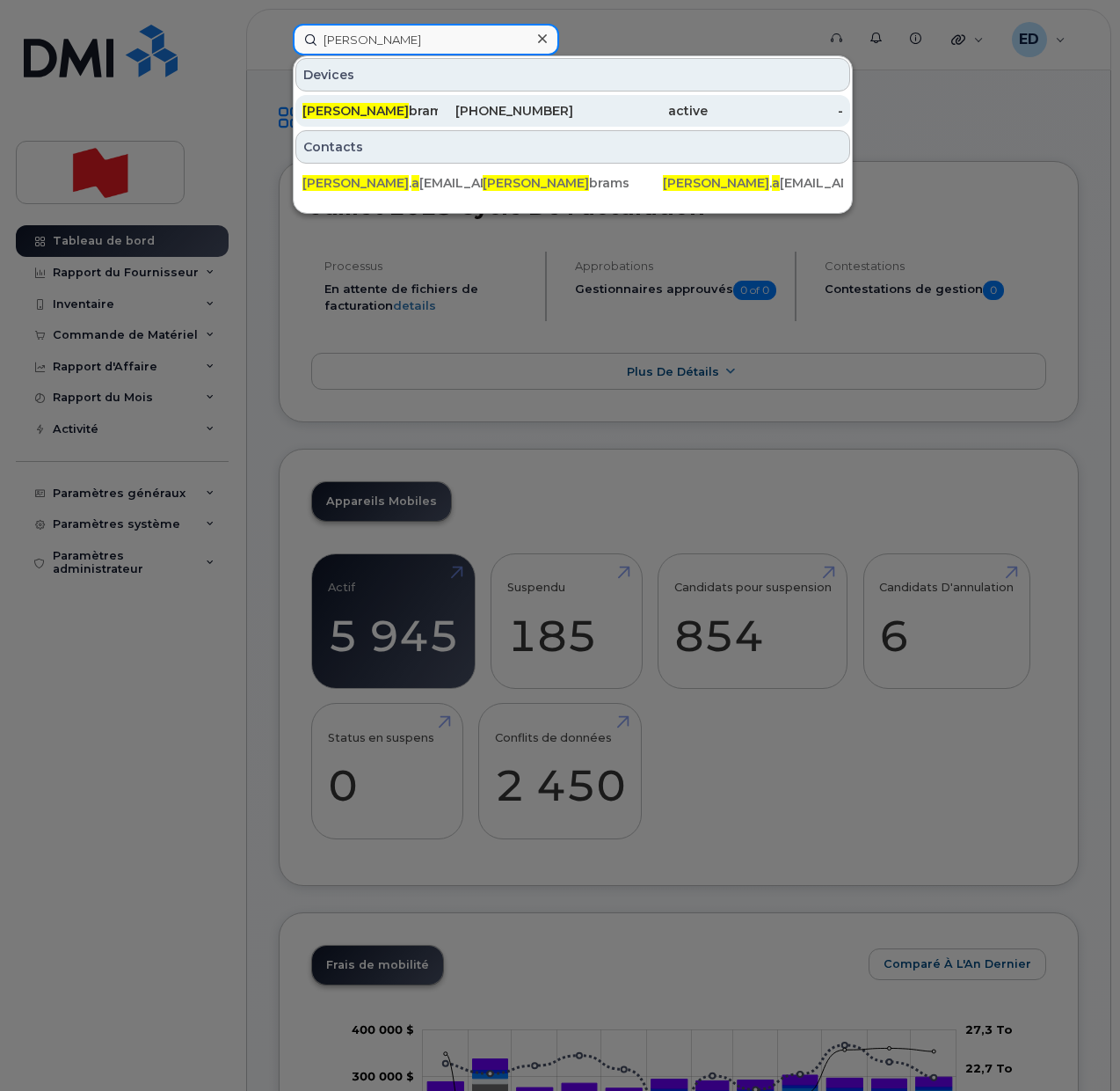
type input "dana a"
click at [376, 116] on div "Dana A brams" at bounding box center [369, 111] width 135 height 18
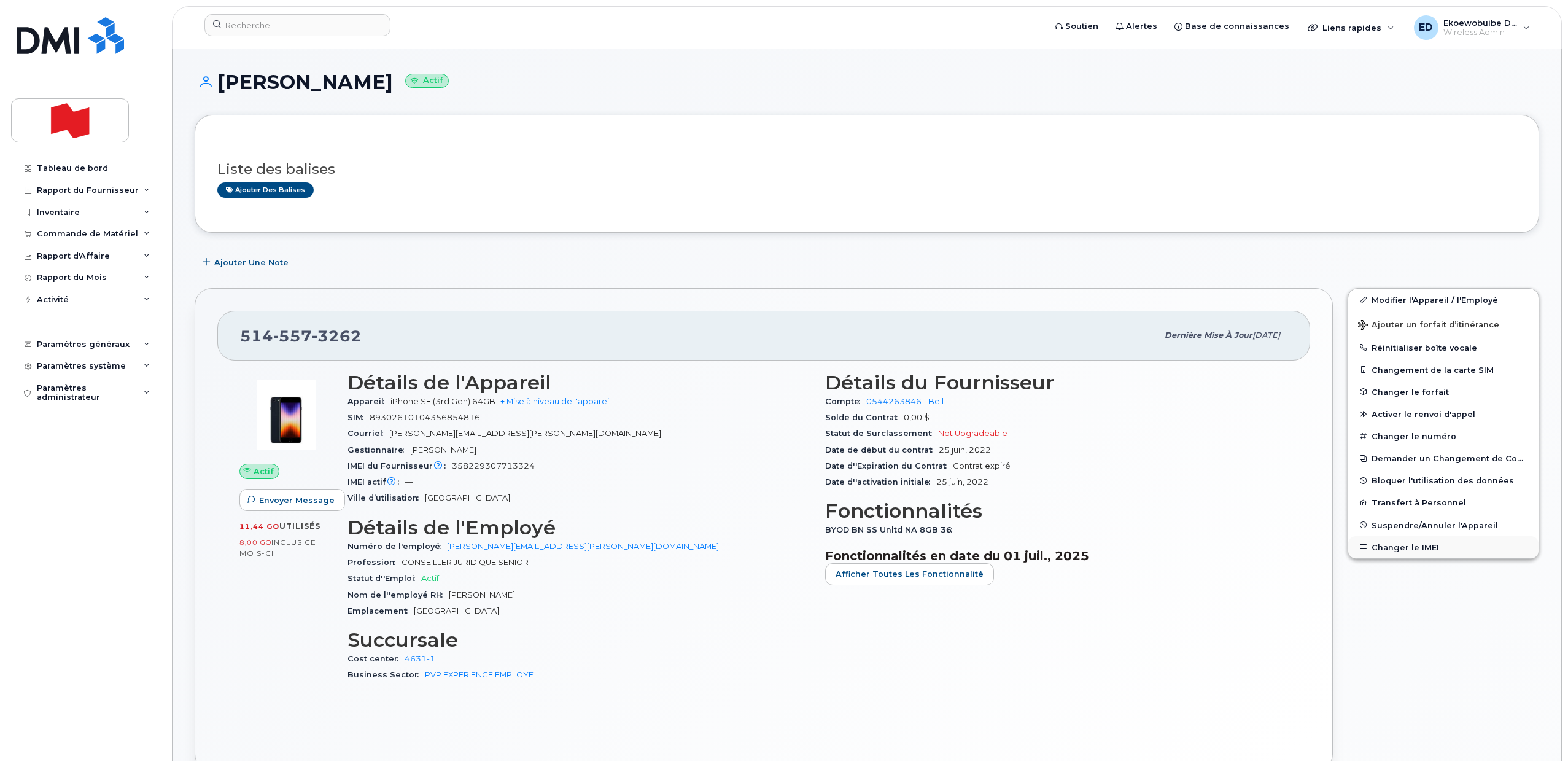
click at [781, 549] on button "Changer le IMEI" at bounding box center [1443, 547] width 190 height 22
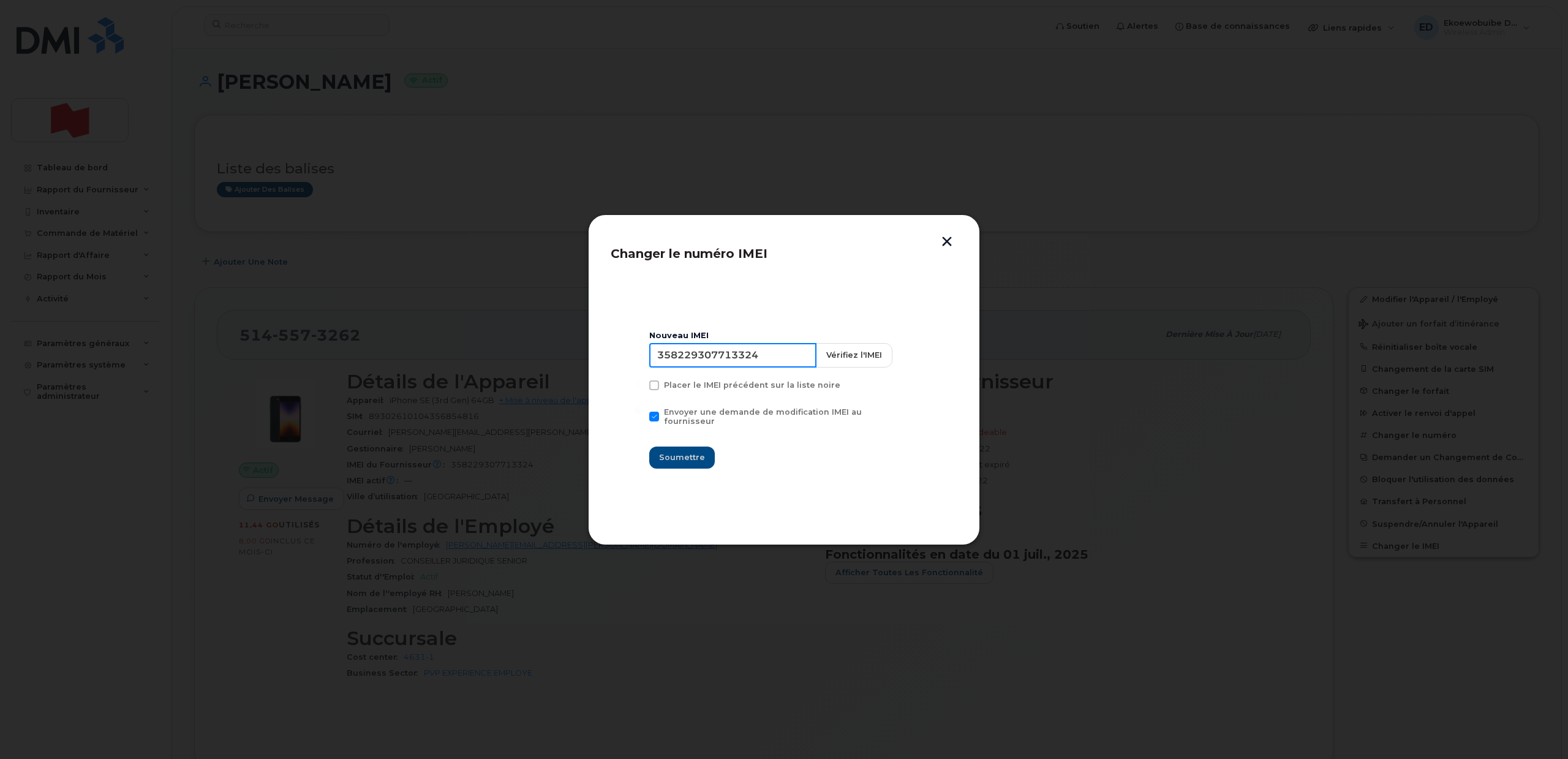
click at [714, 356] on input "358229307713324" at bounding box center [733, 355] width 168 height 24
drag, startPoint x: 944, startPoint y: 243, endPoint x: 953, endPoint y: 294, distance: 51.8
click at [780, 243] on button "button" at bounding box center [947, 243] width 18 height 13
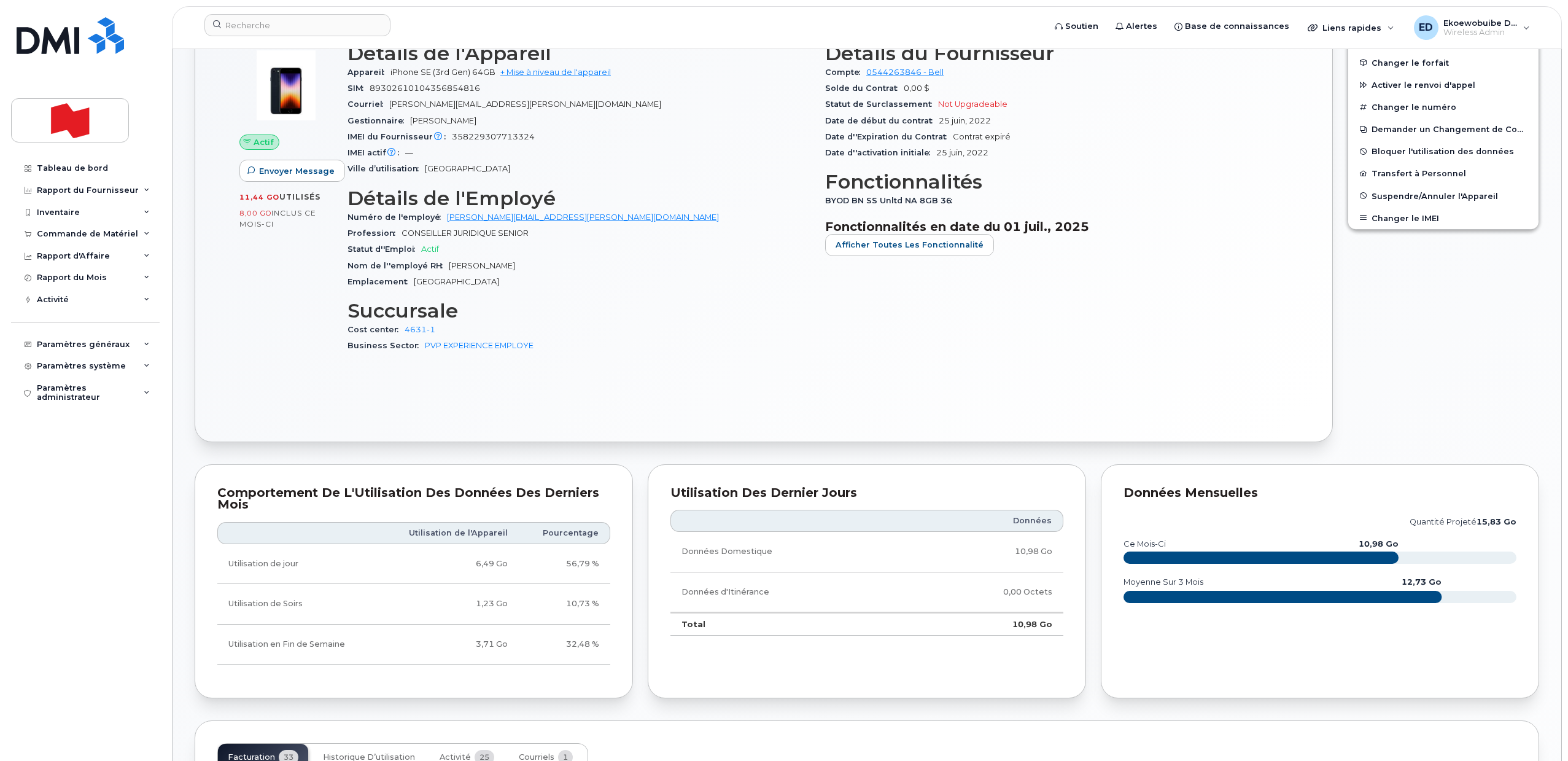
scroll to position [331, 0]
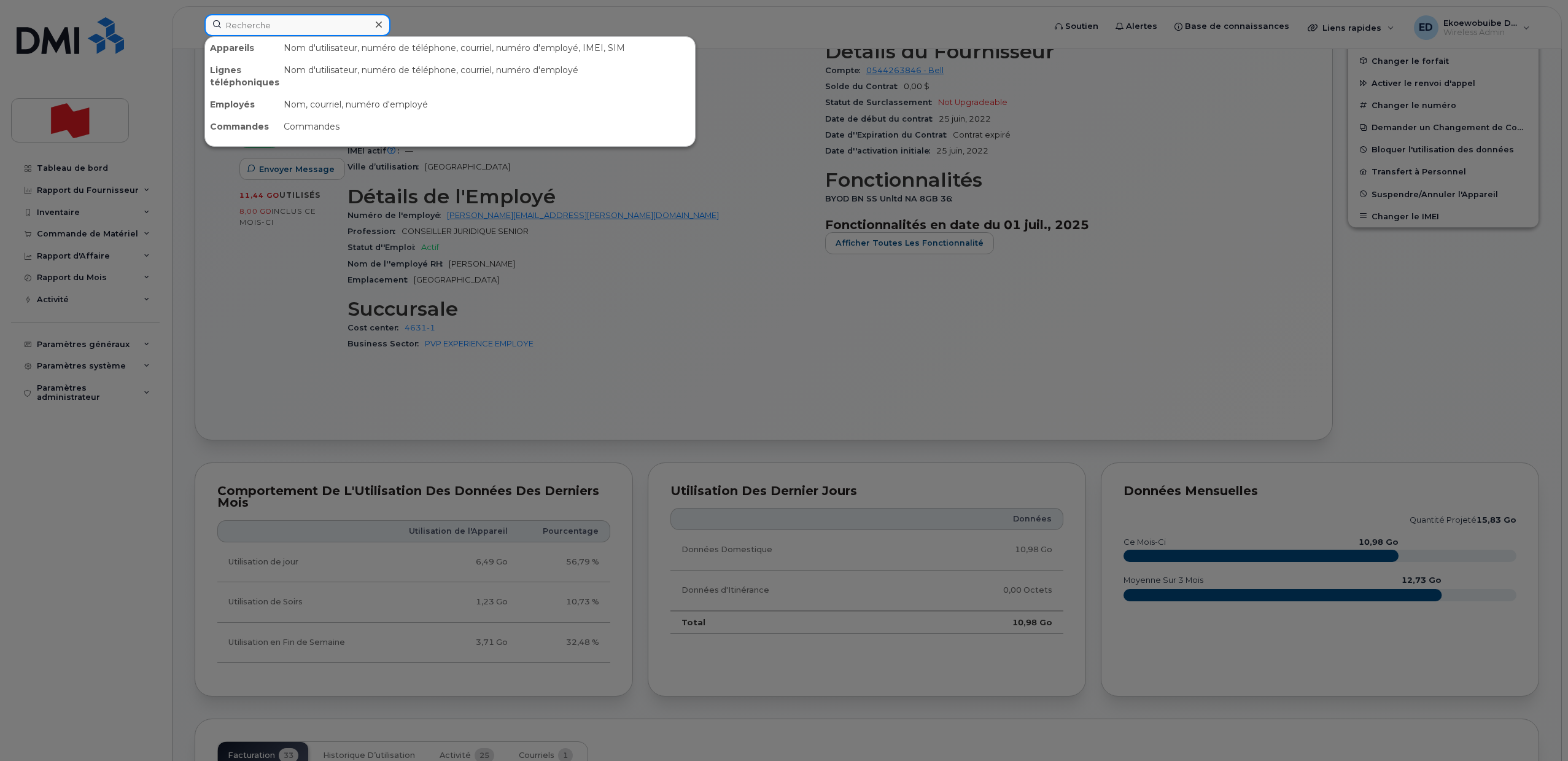
click at [288, 28] on input at bounding box center [297, 24] width 186 height 22
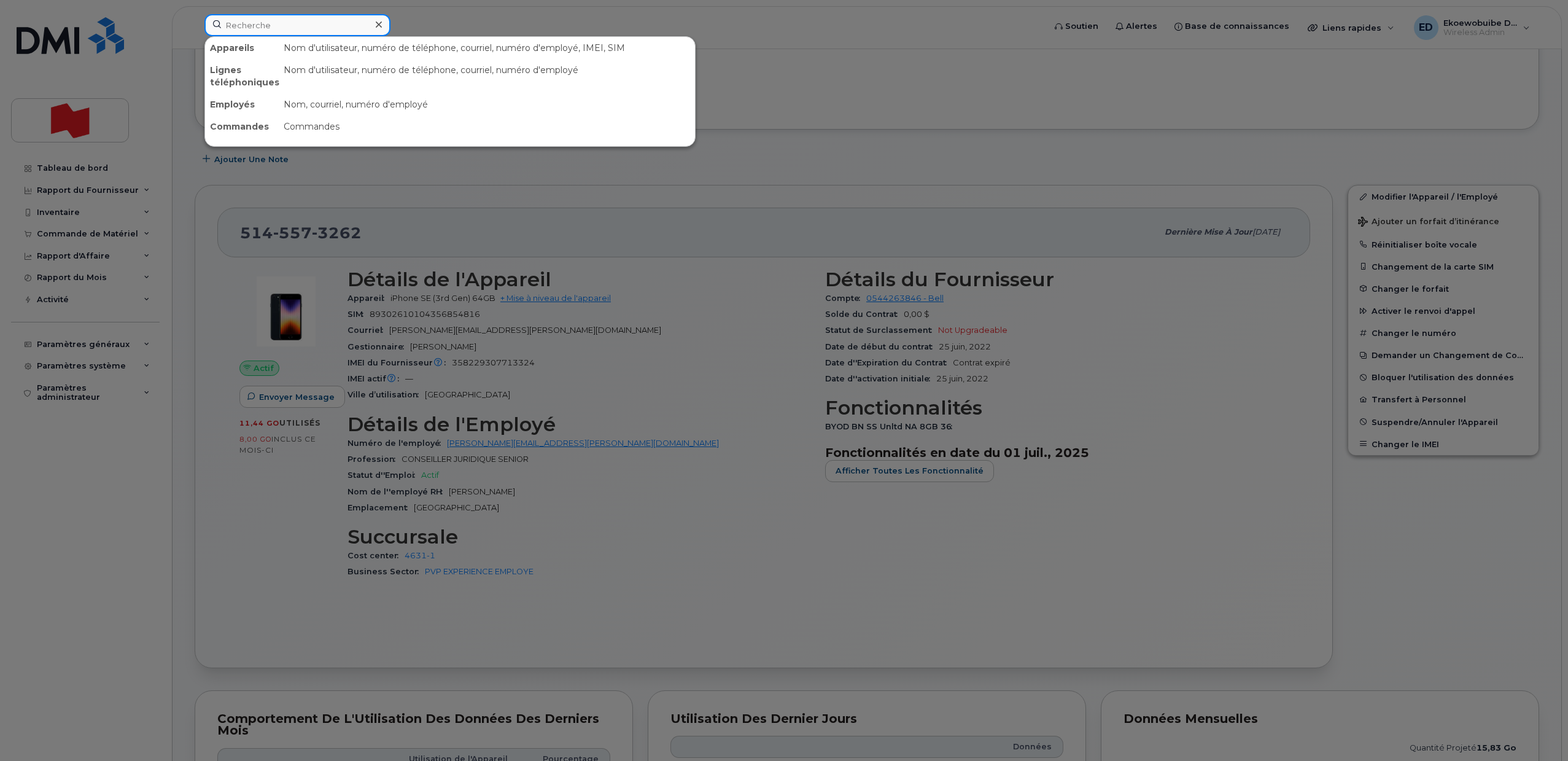
scroll to position [100, 0]
click at [750, 212] on div at bounding box center [784, 380] width 1568 height 761
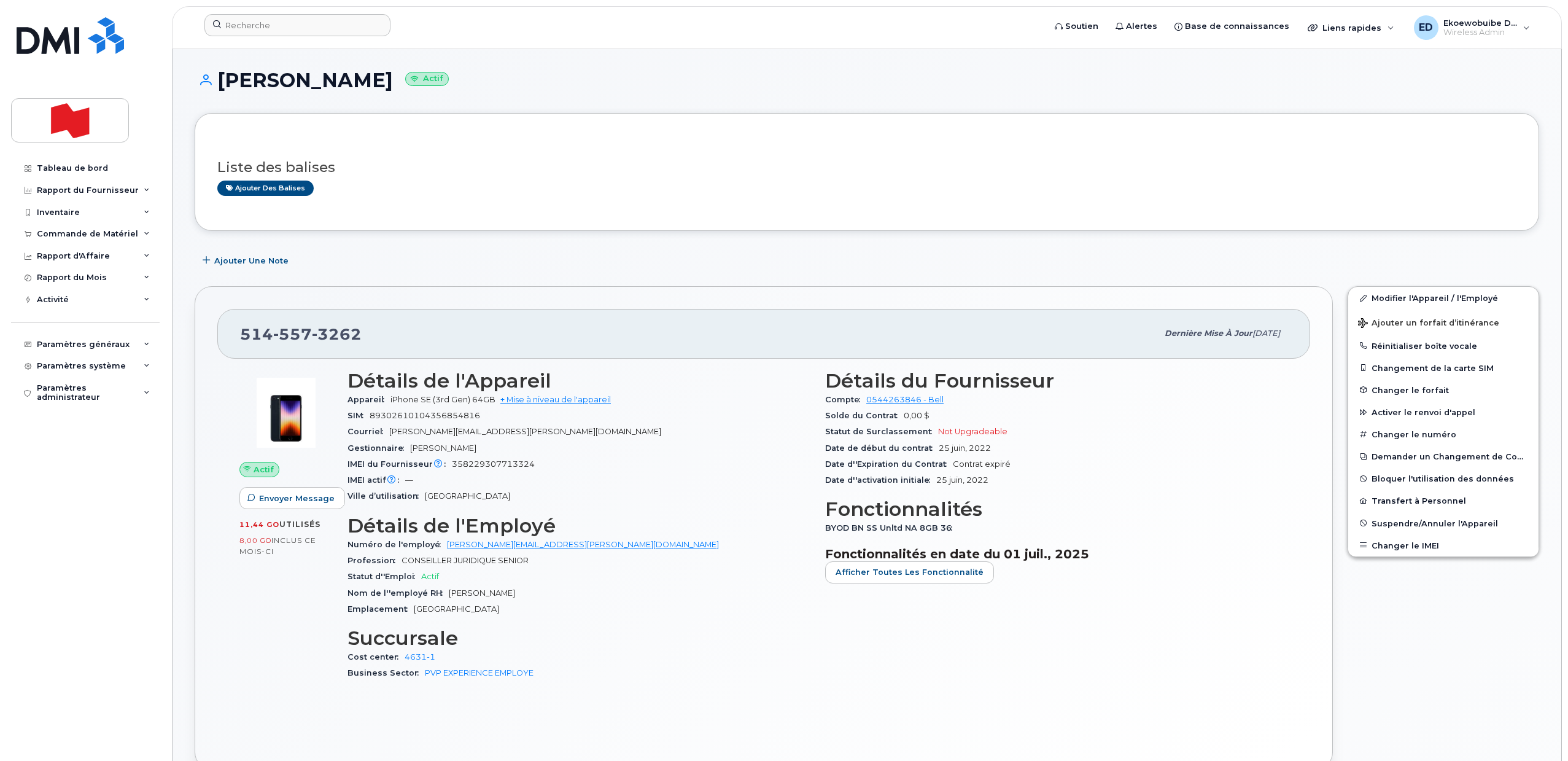
scroll to position [0, 0]
click at [102, 364] on div "Paramètres système" at bounding box center [81, 366] width 89 height 10
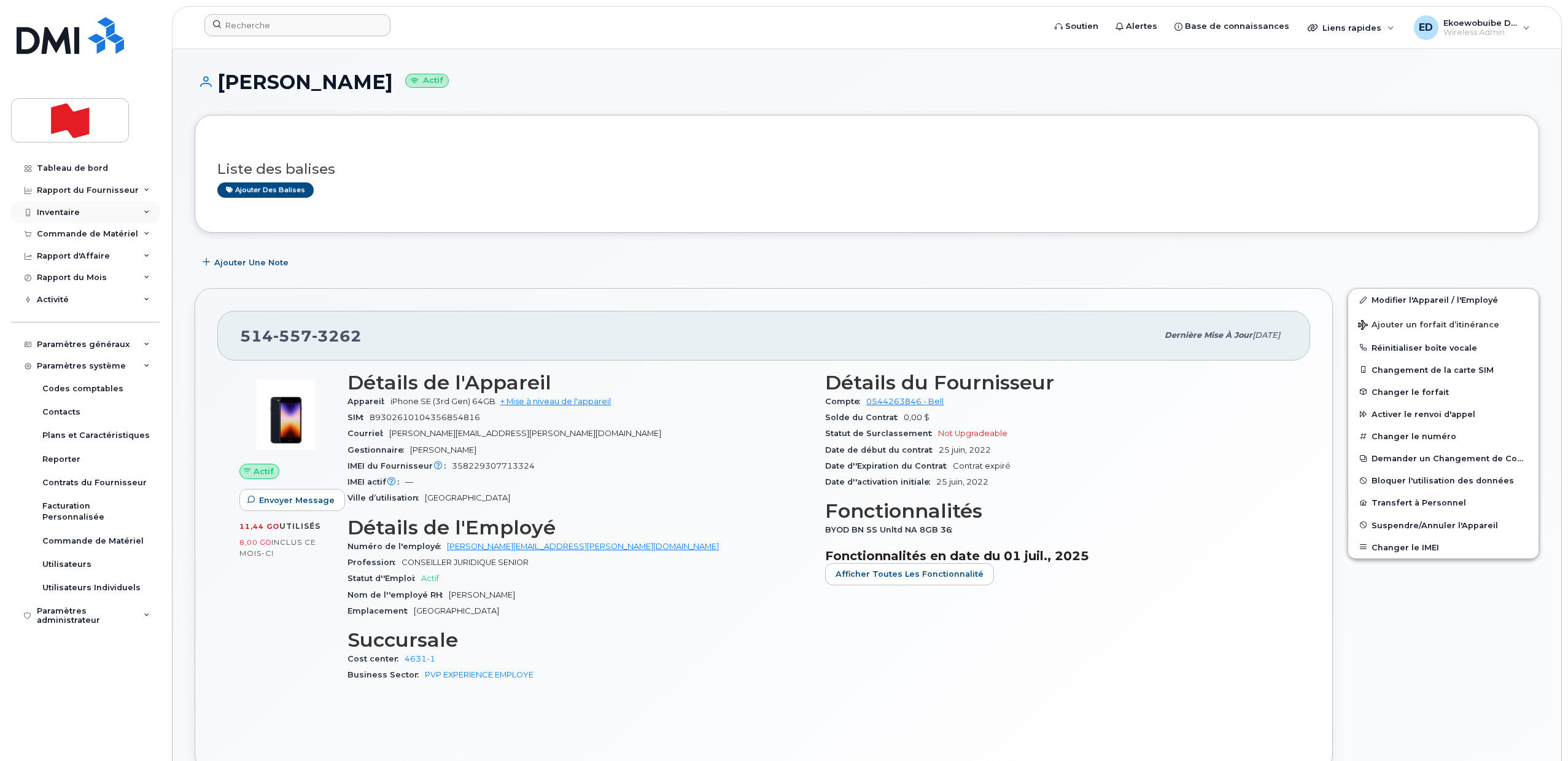
click at [120, 211] on div "Inventaire" at bounding box center [85, 212] width 149 height 22
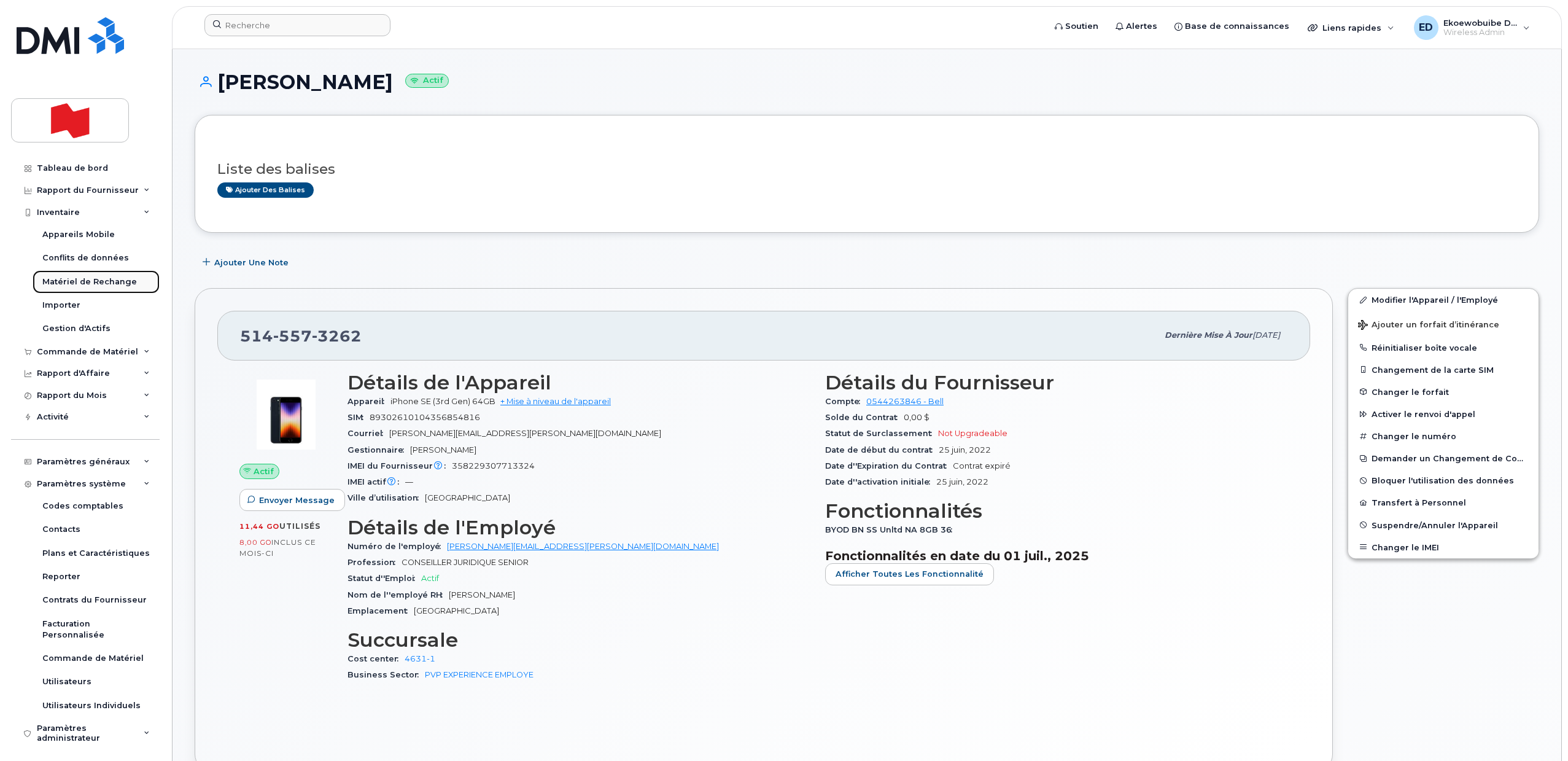
click at [91, 283] on div "Matériel de Rechange" at bounding box center [89, 282] width 95 height 11
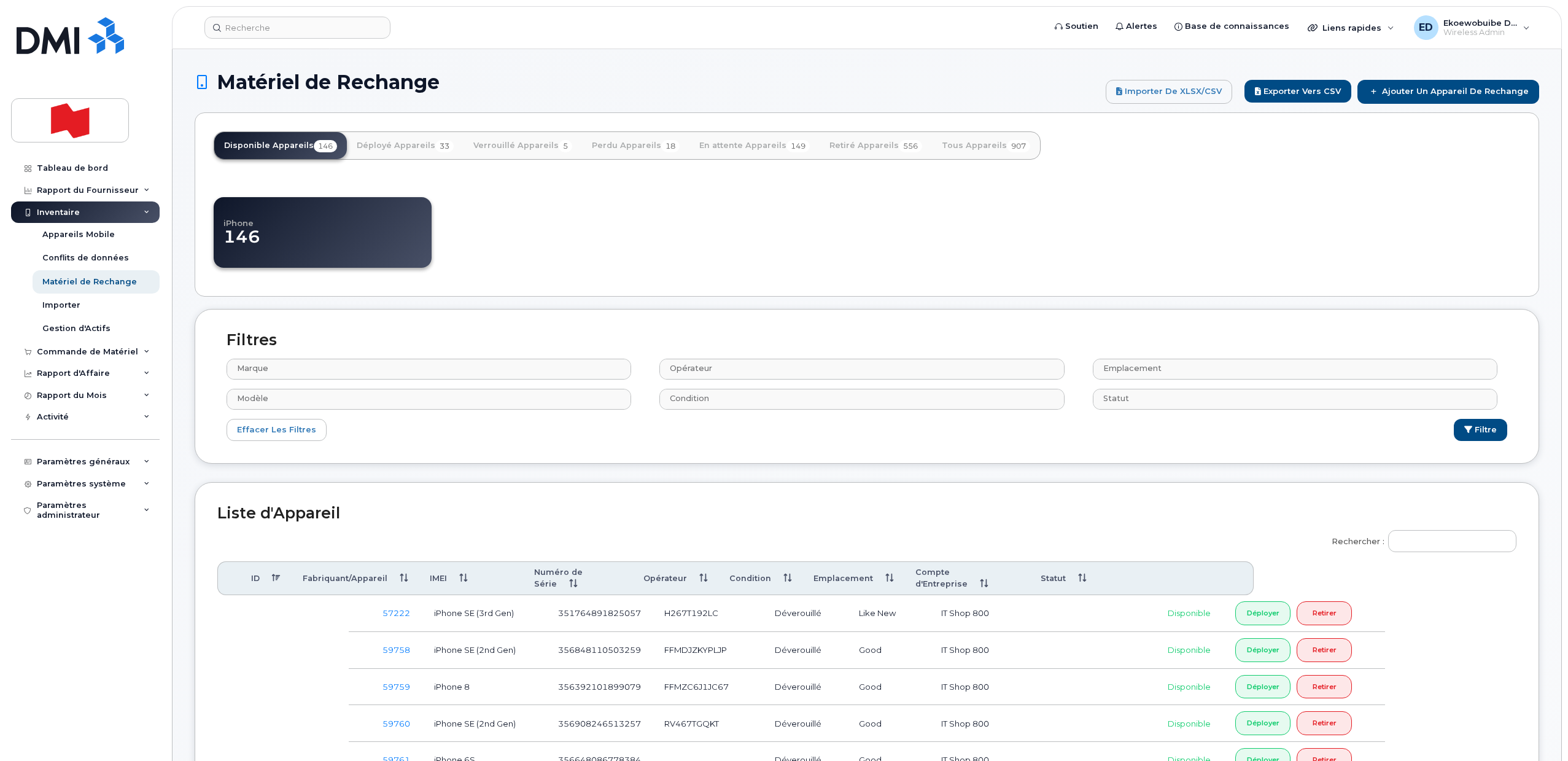
select select
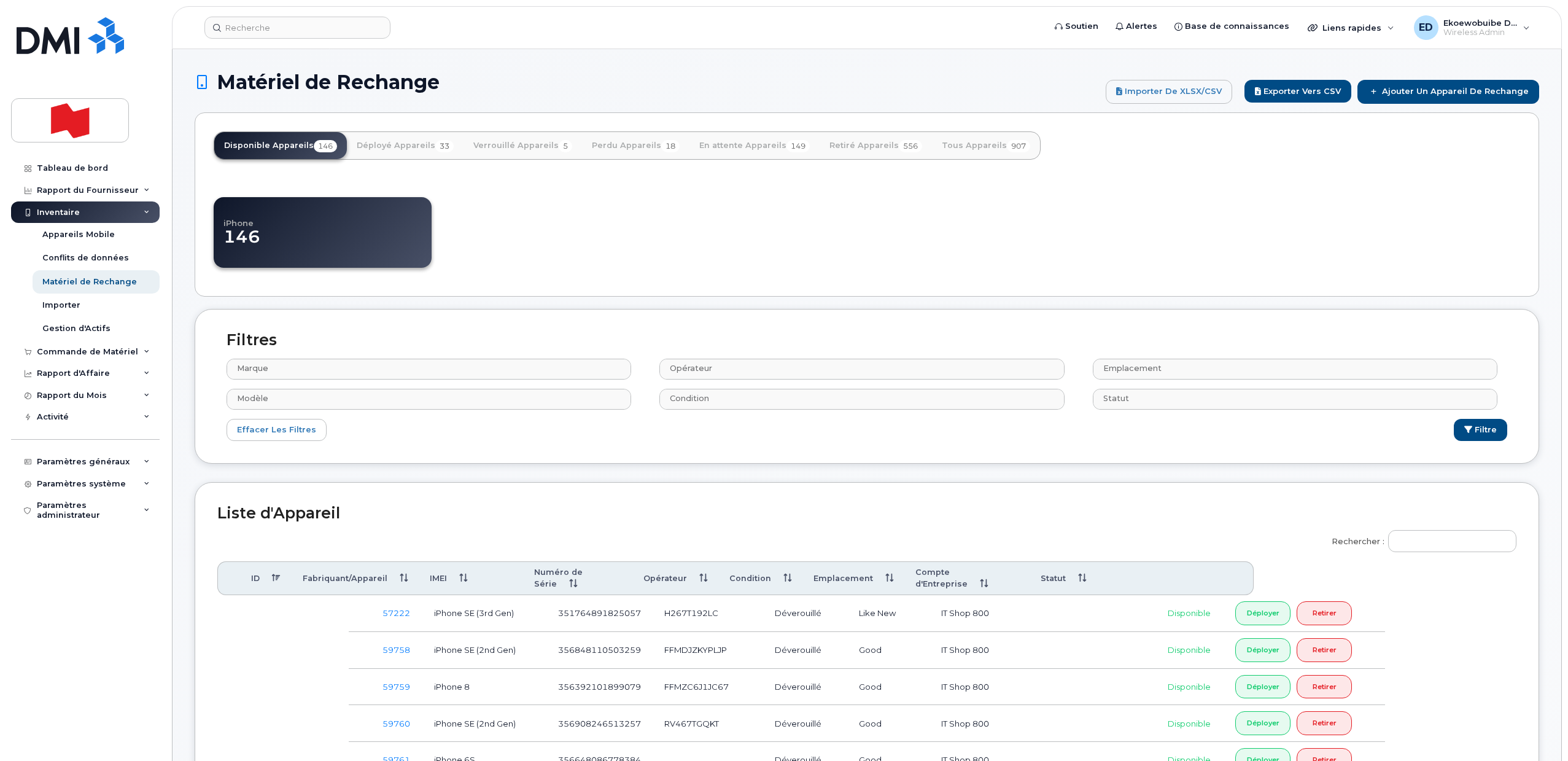
select select
click at [1432, 545] on input "Rechercher :" at bounding box center [1452, 540] width 128 height 22
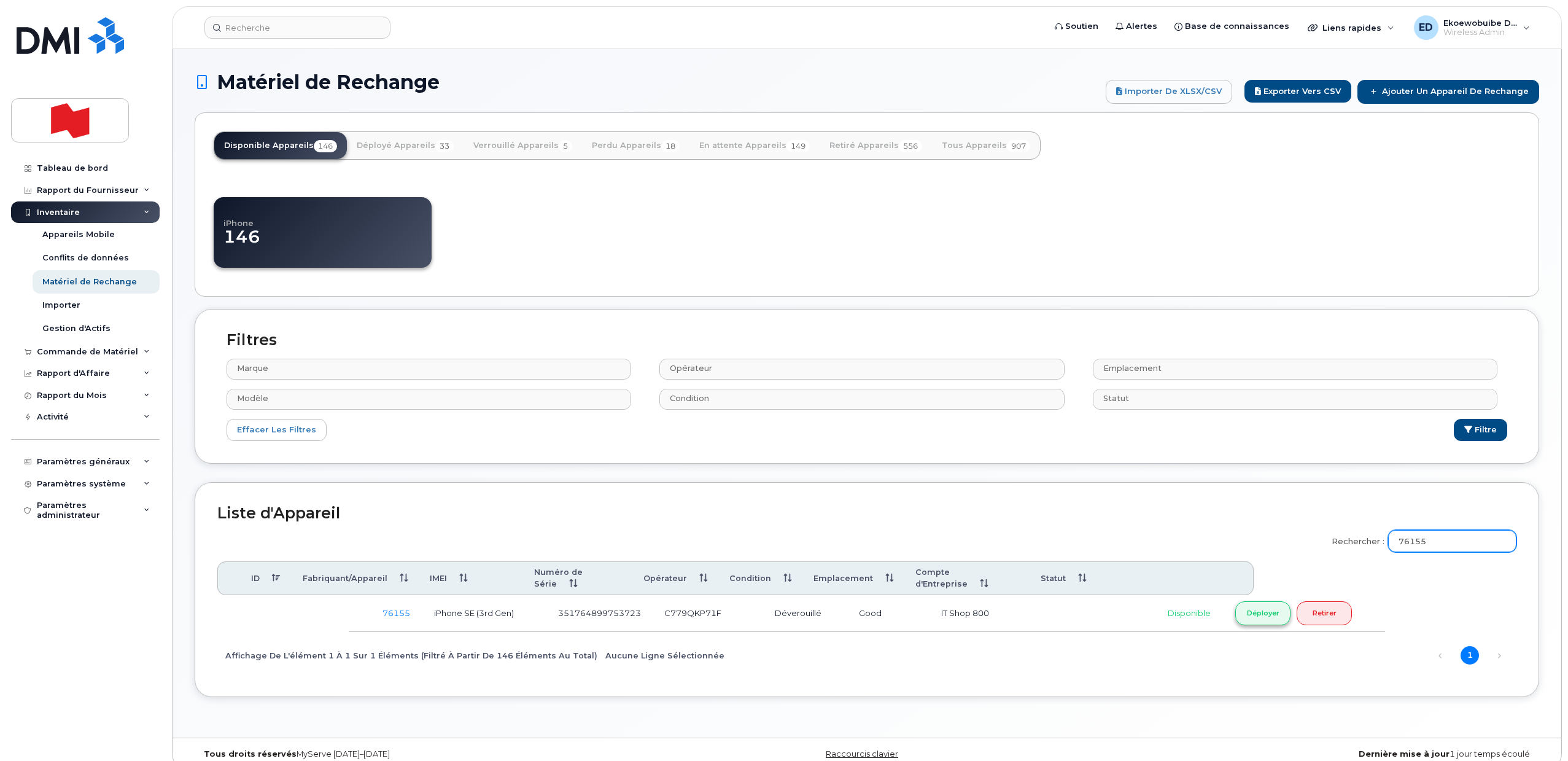
type input "76155"
click at [1269, 606] on link "Déployer" at bounding box center [1263, 613] width 56 height 24
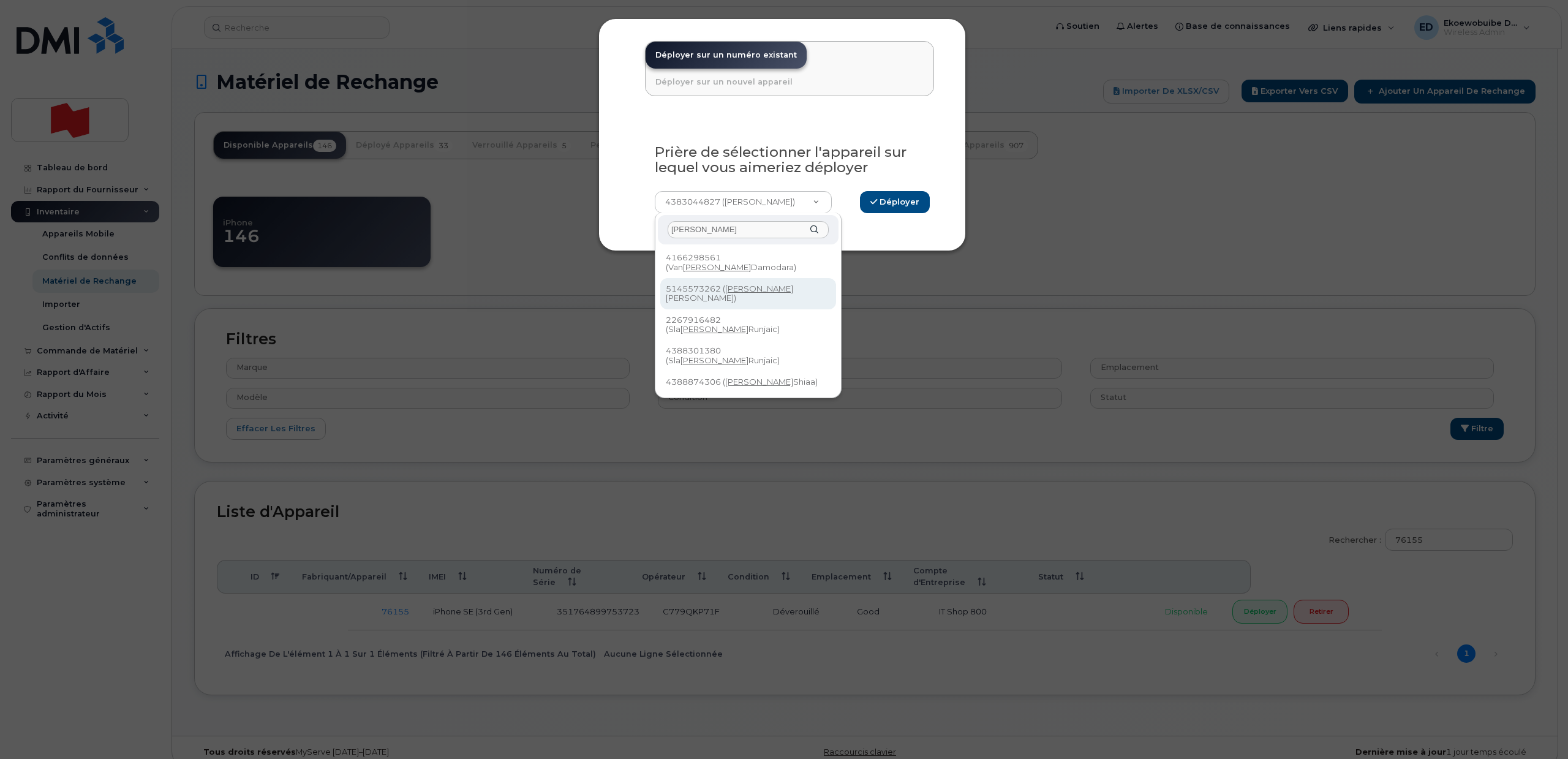
type input "[PERSON_NAME]"
select select "964329"
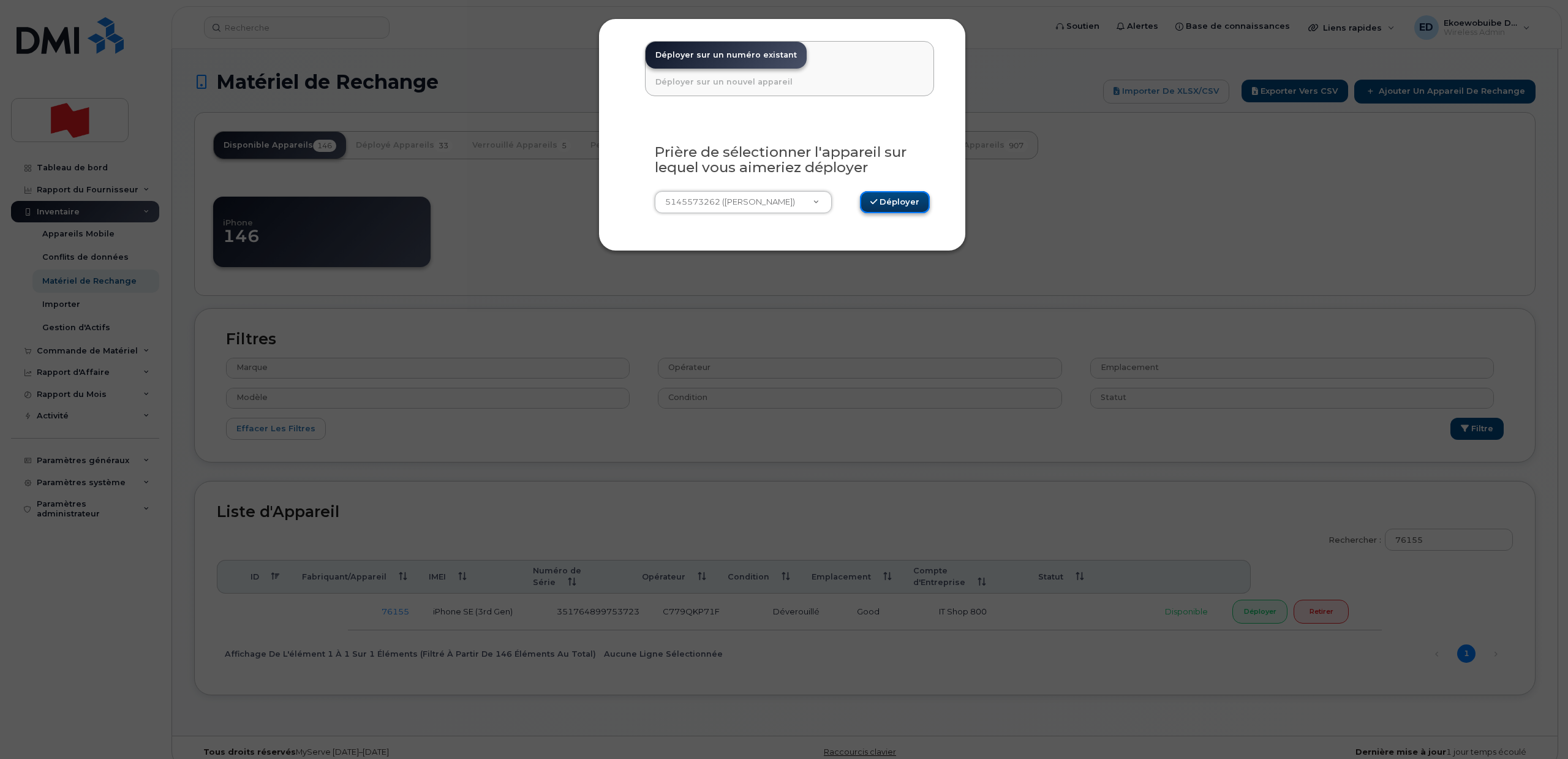
click at [891, 200] on button "Déployer" at bounding box center [895, 202] width 70 height 22
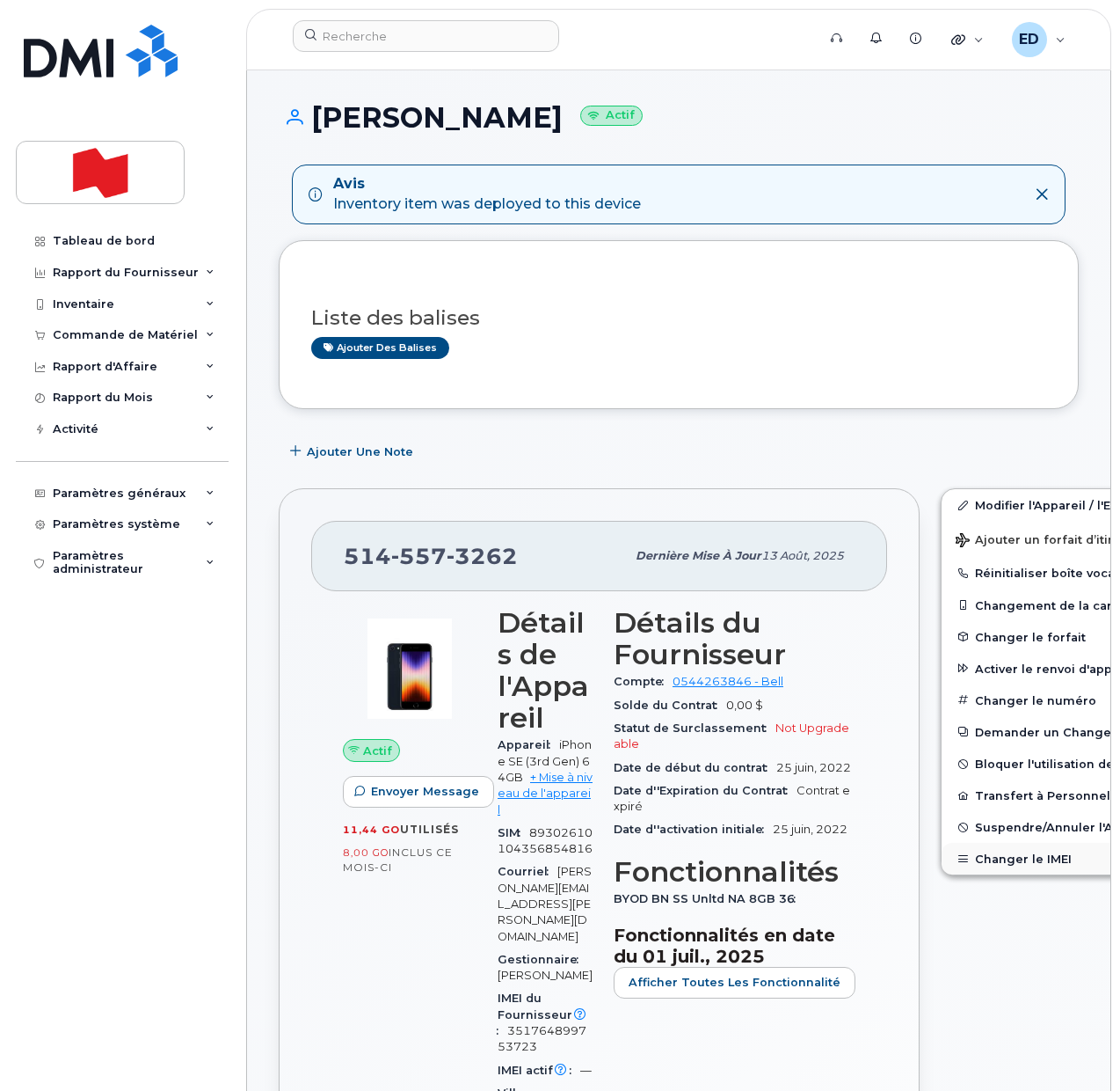
click at [975, 862] on button "Changer le IMEI" at bounding box center [1078, 858] width 273 height 31
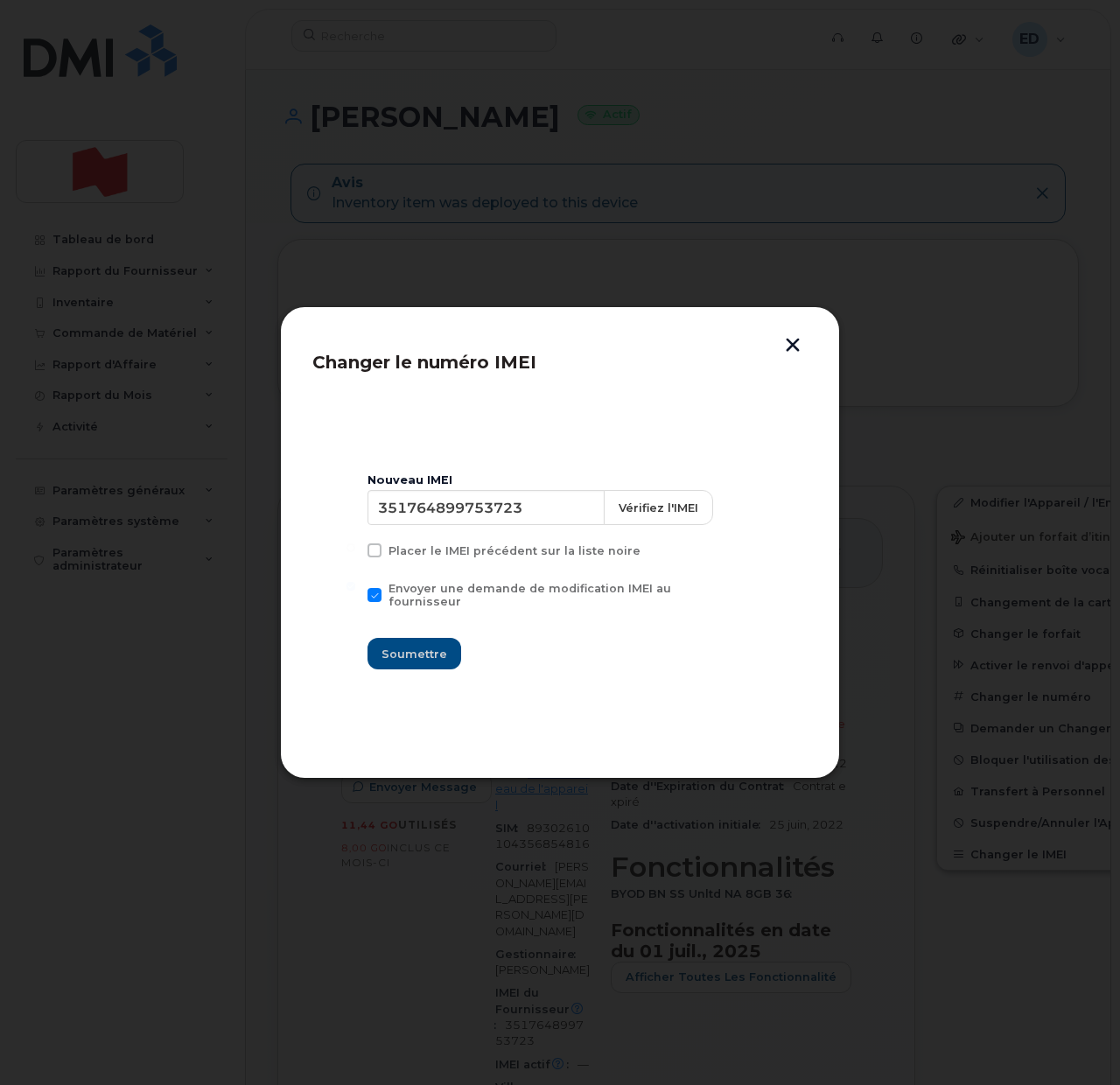
click at [795, 345] on button "button" at bounding box center [792, 347] width 26 height 19
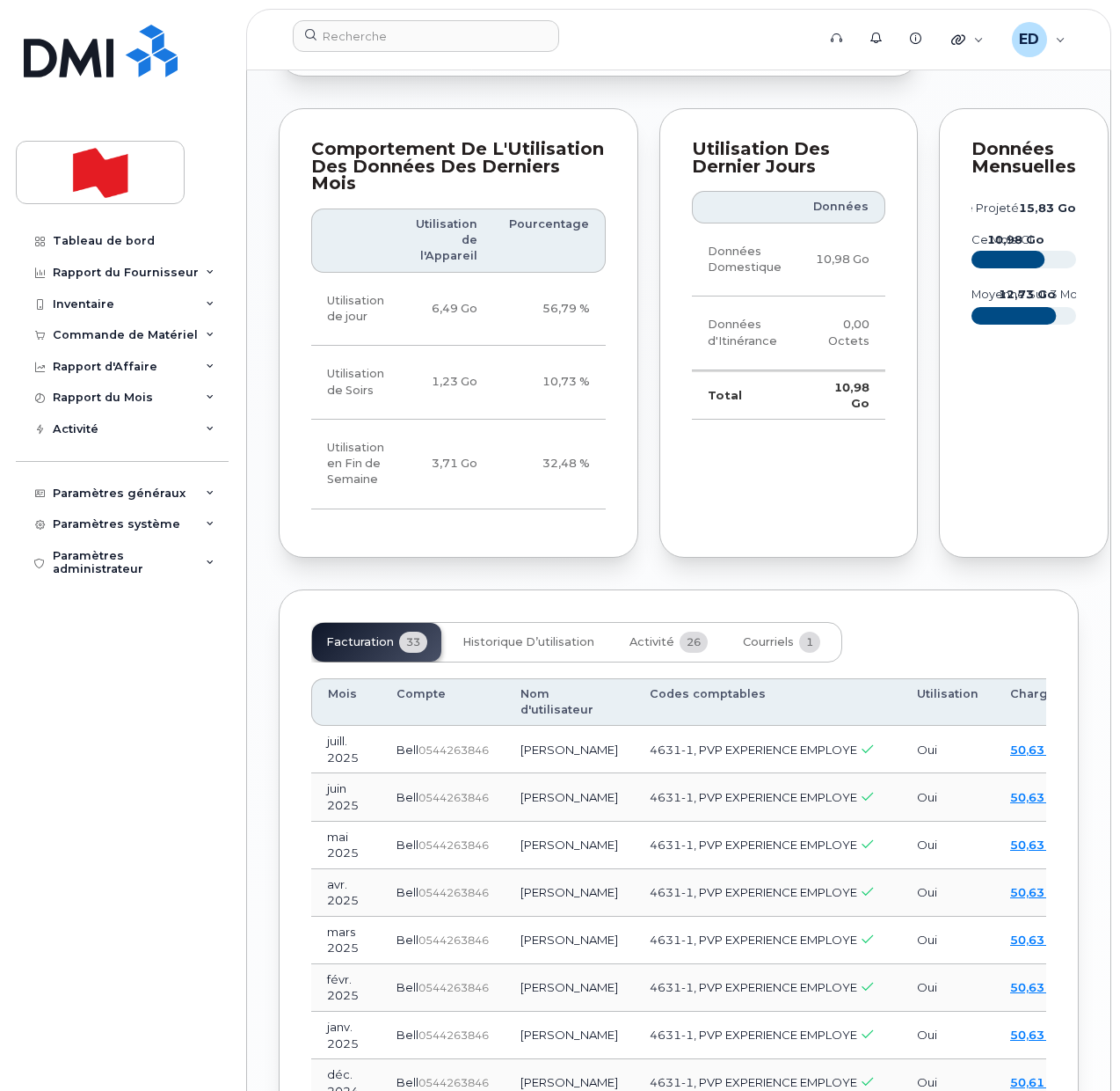
scroll to position [1869, 0]
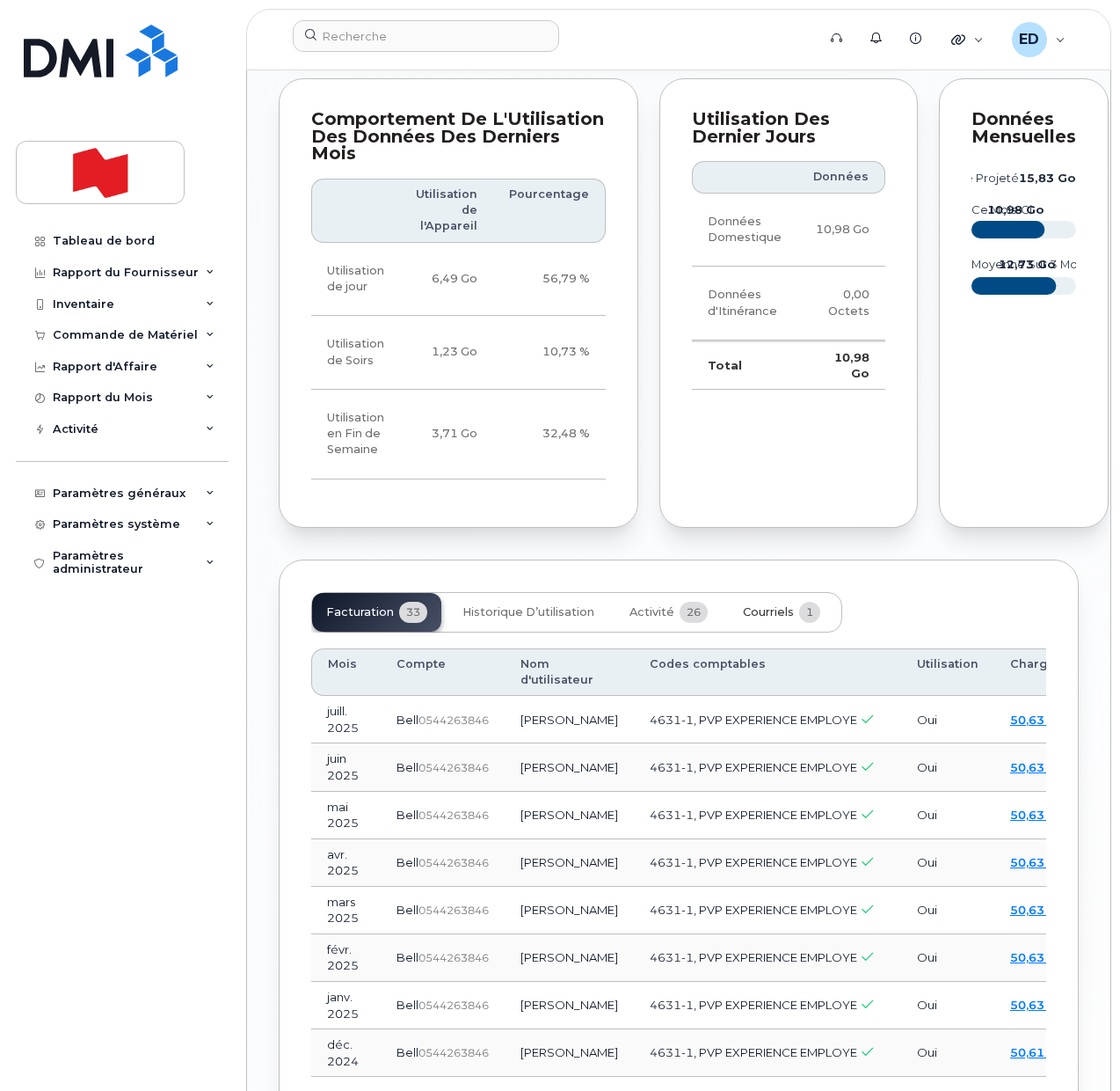
click at [744, 619] on span "Courriels" at bounding box center [769, 612] width 51 height 14
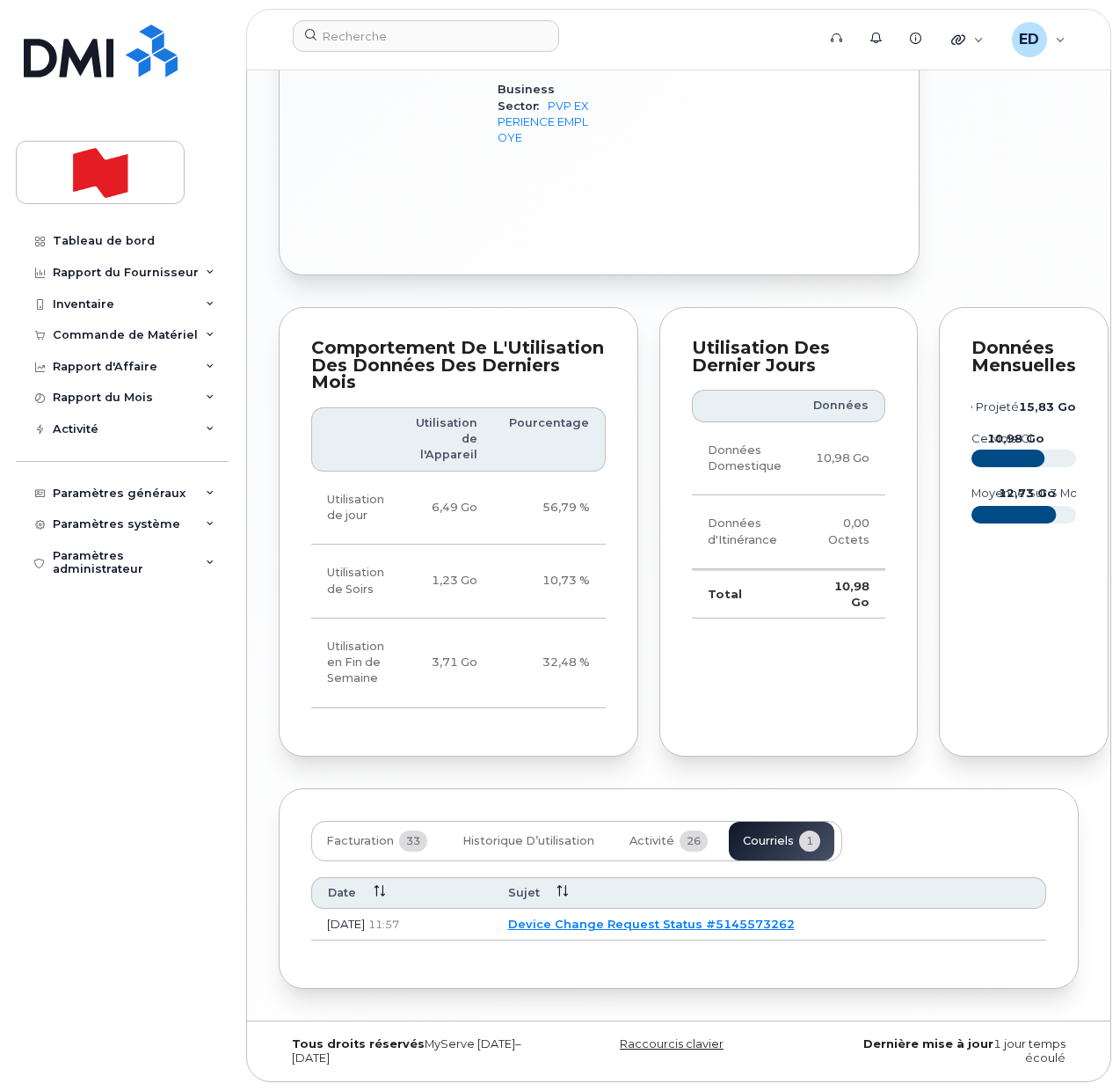
scroll to position [1657, 0]
click at [647, 848] on span "Activité" at bounding box center [651, 840] width 44 height 14
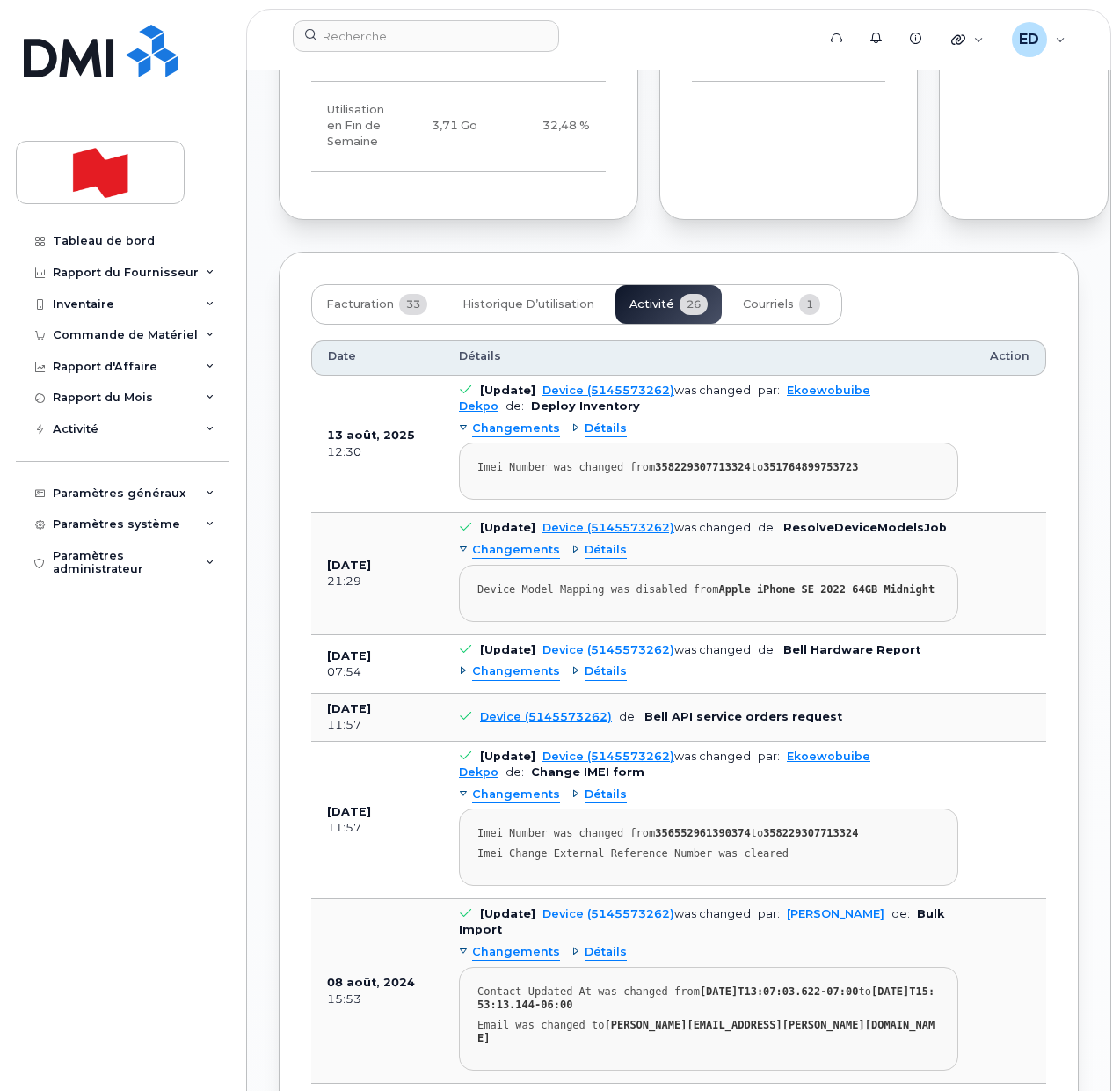
scroll to position [2208, 0]
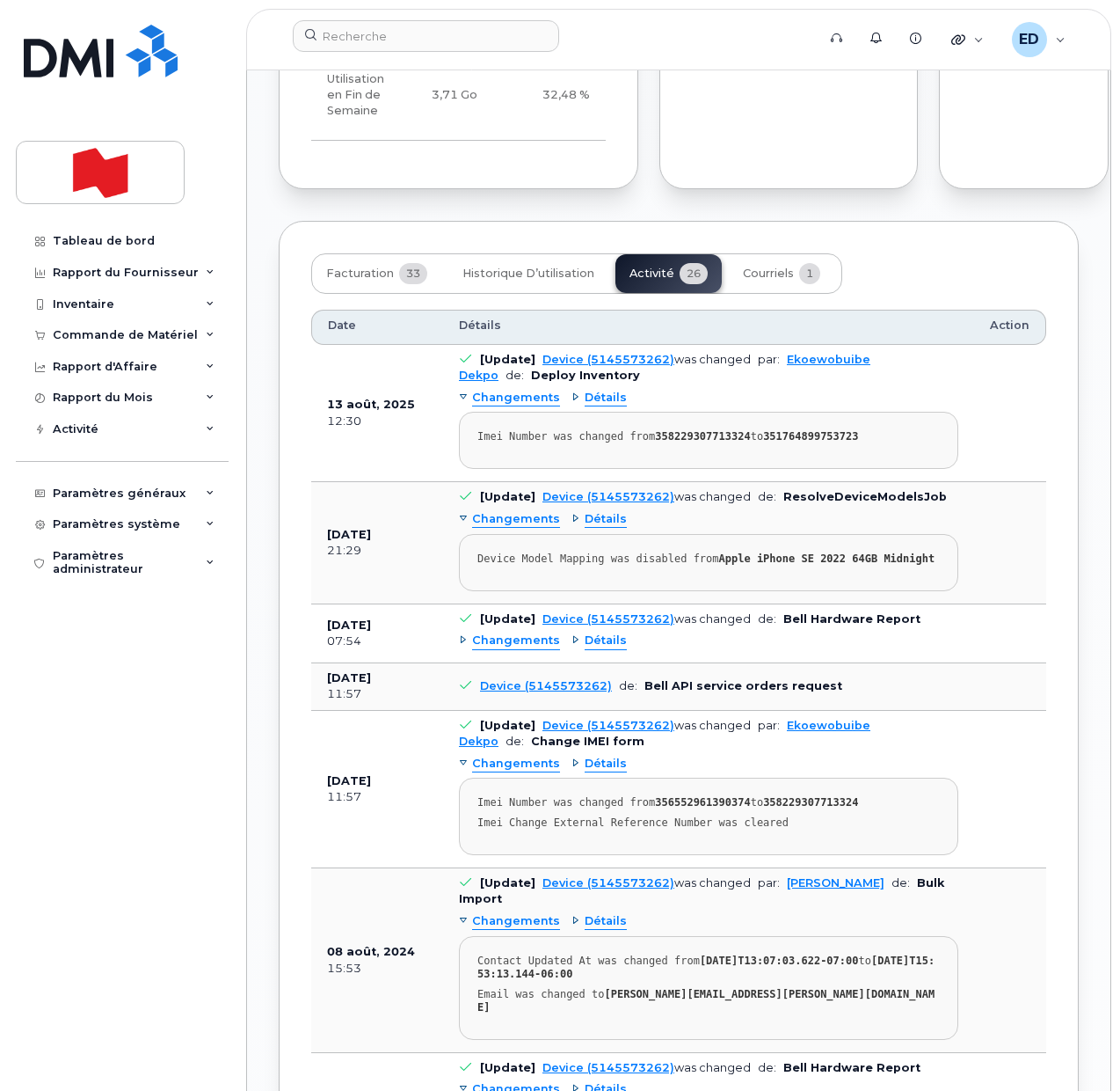
drag, startPoint x: 219, startPoint y: 770, endPoint x: 204, endPoint y: 860, distance: 91.2
click at [219, 774] on div "Tableau de bord Rapport du Fournisseur Facturation mensuelle Quotidiennes des D…" at bounding box center [124, 645] width 217 height 839
click at [388, 35] on input at bounding box center [425, 35] width 266 height 31
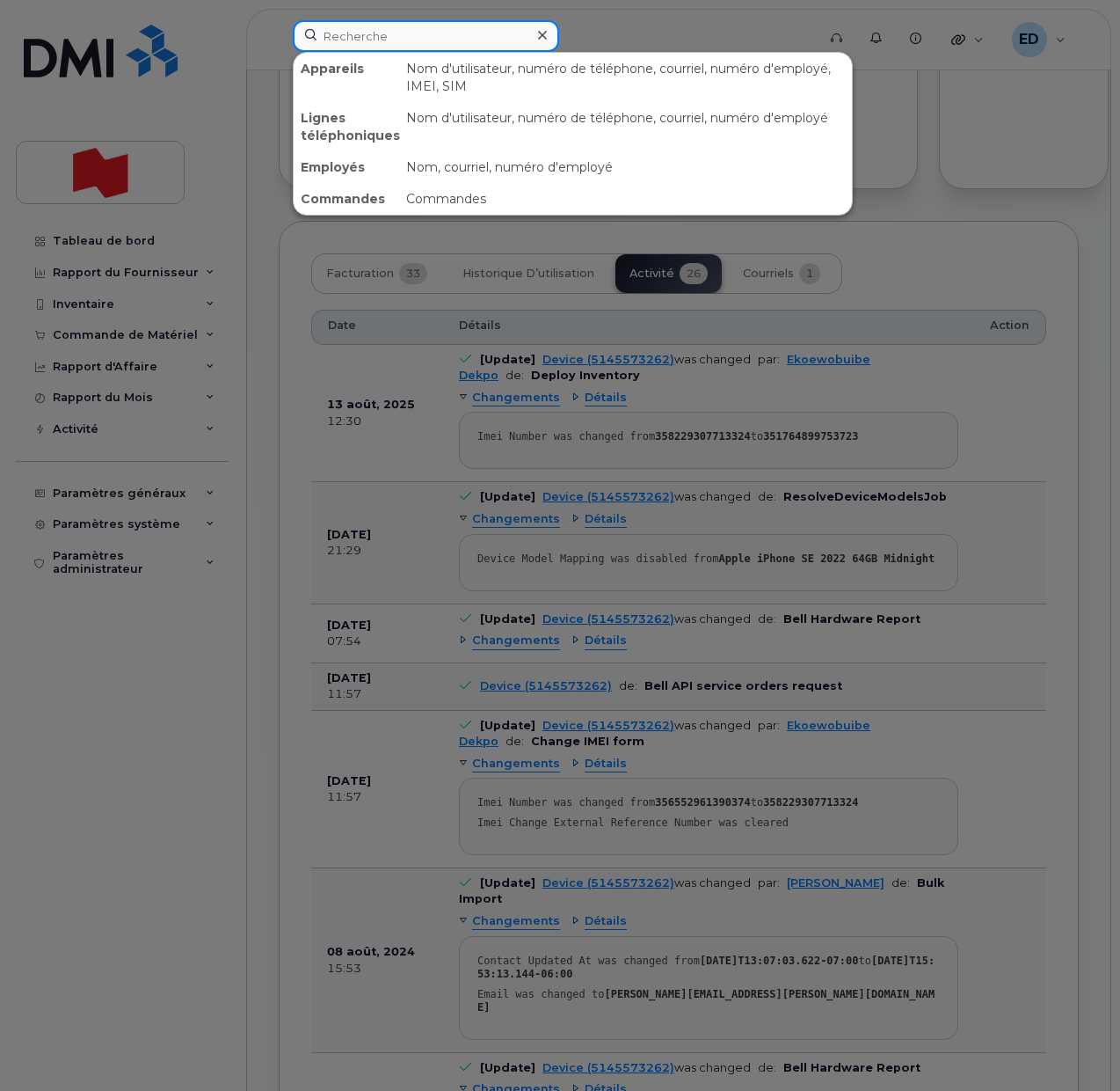
paste input "Cody Davies"
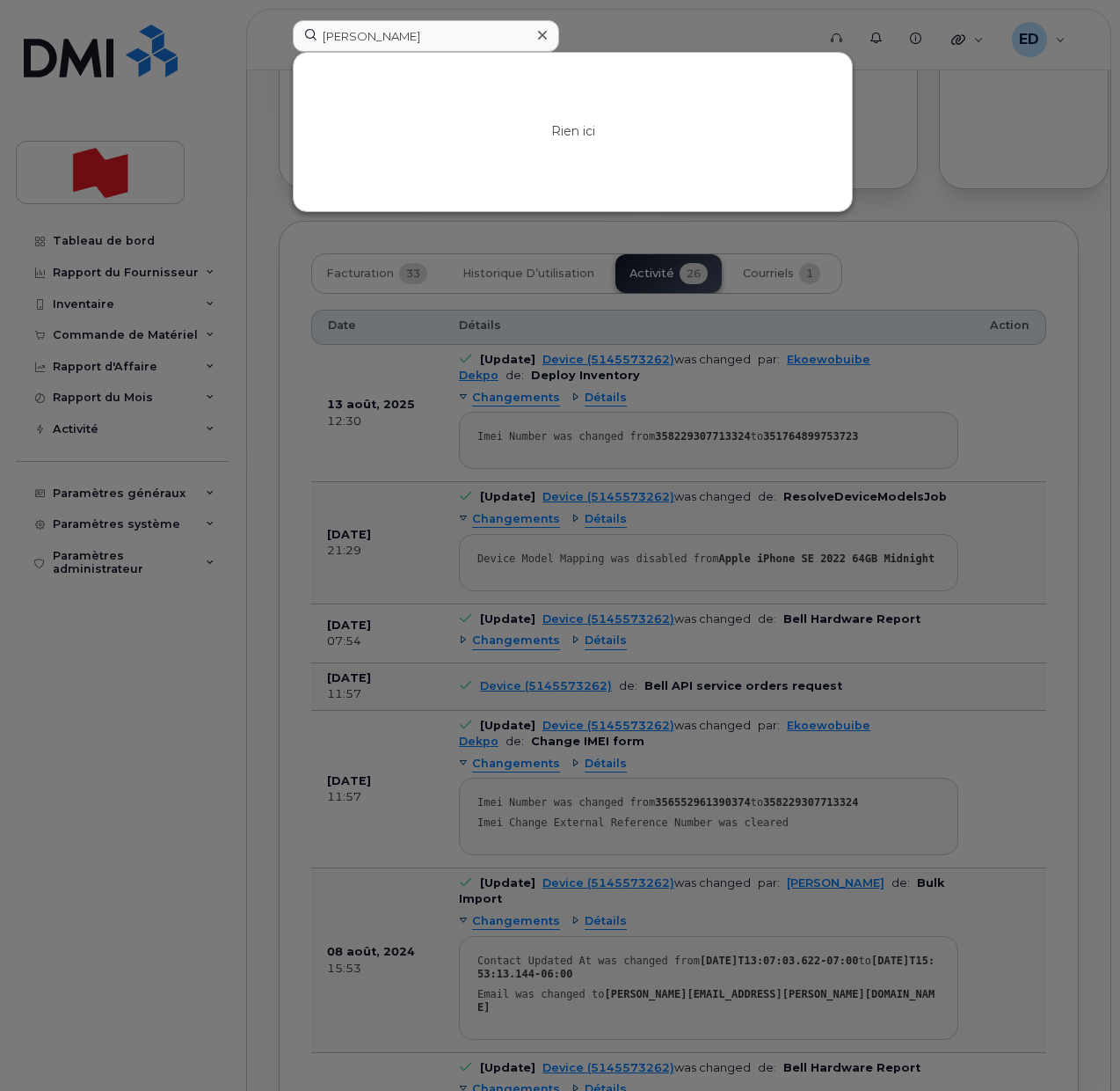
drag, startPoint x: 118, startPoint y: 695, endPoint x: 117, endPoint y: 837, distance: 142.0
click at [120, 696] on div at bounding box center [560, 546] width 1120 height 1091
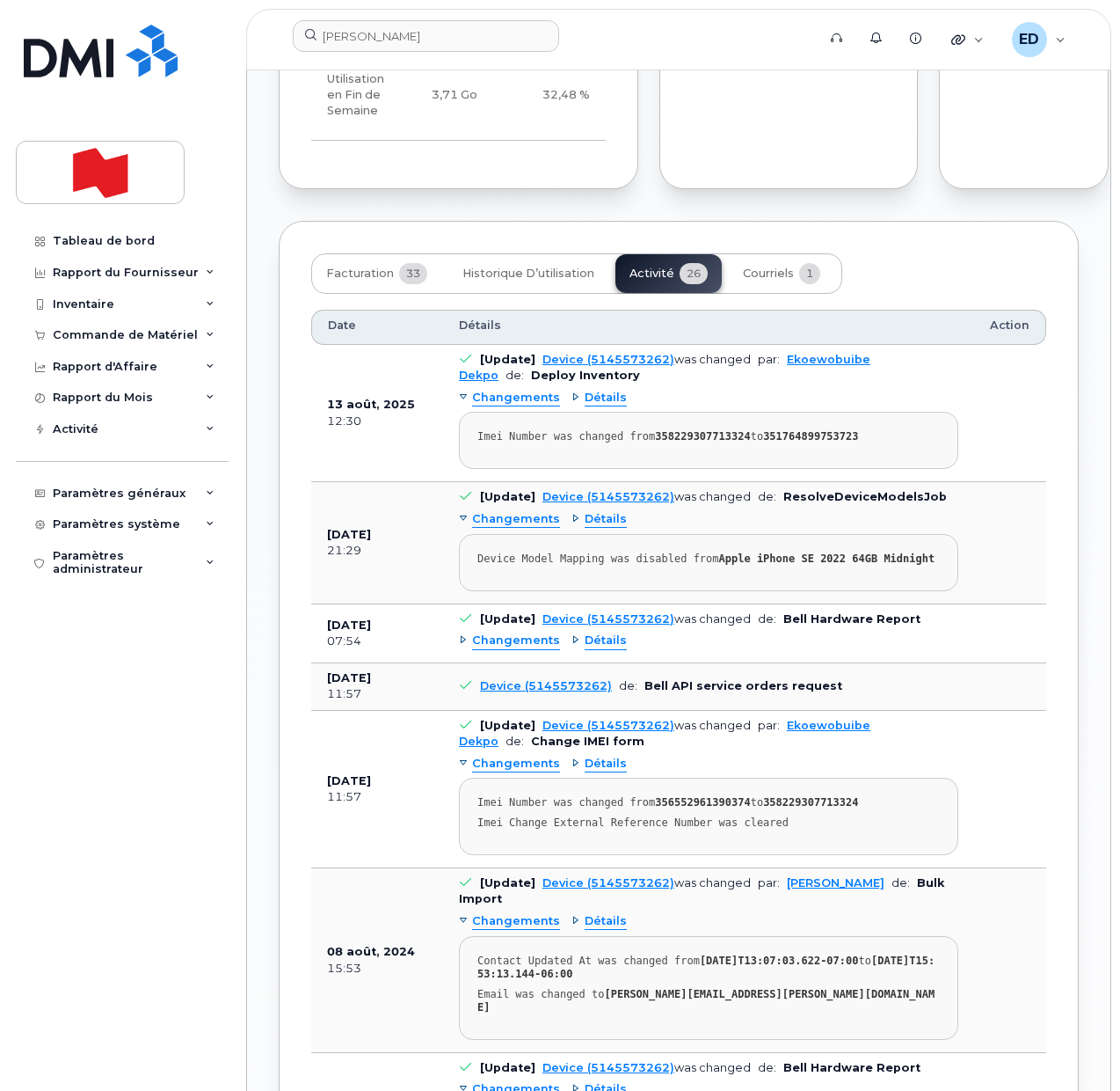
click at [170, 768] on div "Tableau de bord Rapport du Fournisseur Facturation mensuelle Quotidiennes des D…" at bounding box center [124, 645] width 217 height 839
click at [187, 826] on div "Tableau de bord Rapport du Fournisseur Facturation mensuelle Quotidiennes des D…" at bounding box center [124, 645] width 217 height 839
drag, startPoint x: 137, startPoint y: 7, endPoint x: 540, endPoint y: 257, distance: 474.2
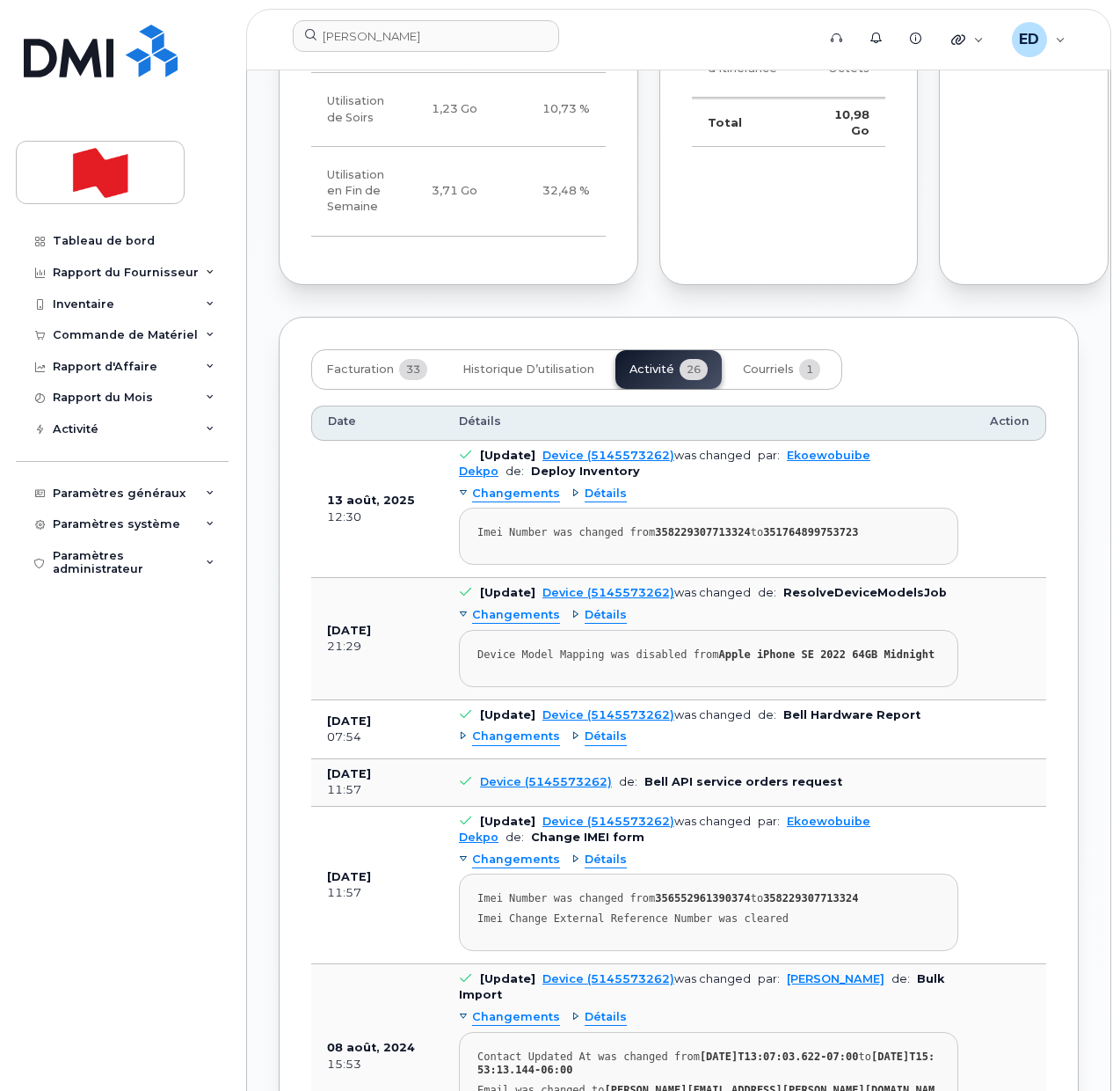
scroll to position [1878, 0]
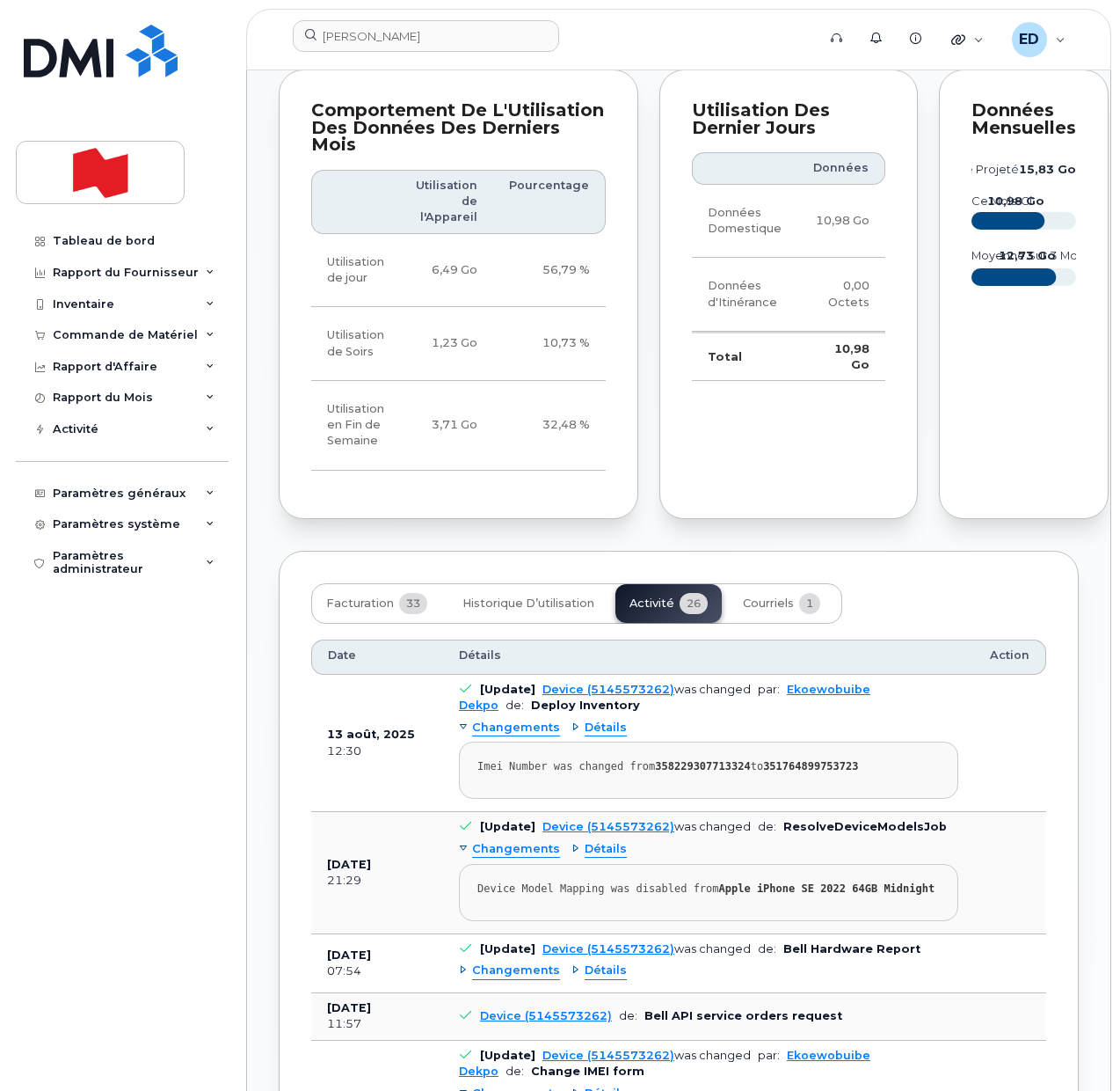
drag, startPoint x: 213, startPoint y: 844, endPoint x: 254, endPoint y: 895, distance: 65.4
click at [215, 844] on div "Tableau de bord Rapport du Fournisseur Facturation mensuelle Quotidiennes des D…" at bounding box center [124, 645] width 217 height 839
click at [382, 31] on input "Cody Davies" at bounding box center [425, 35] width 266 height 31
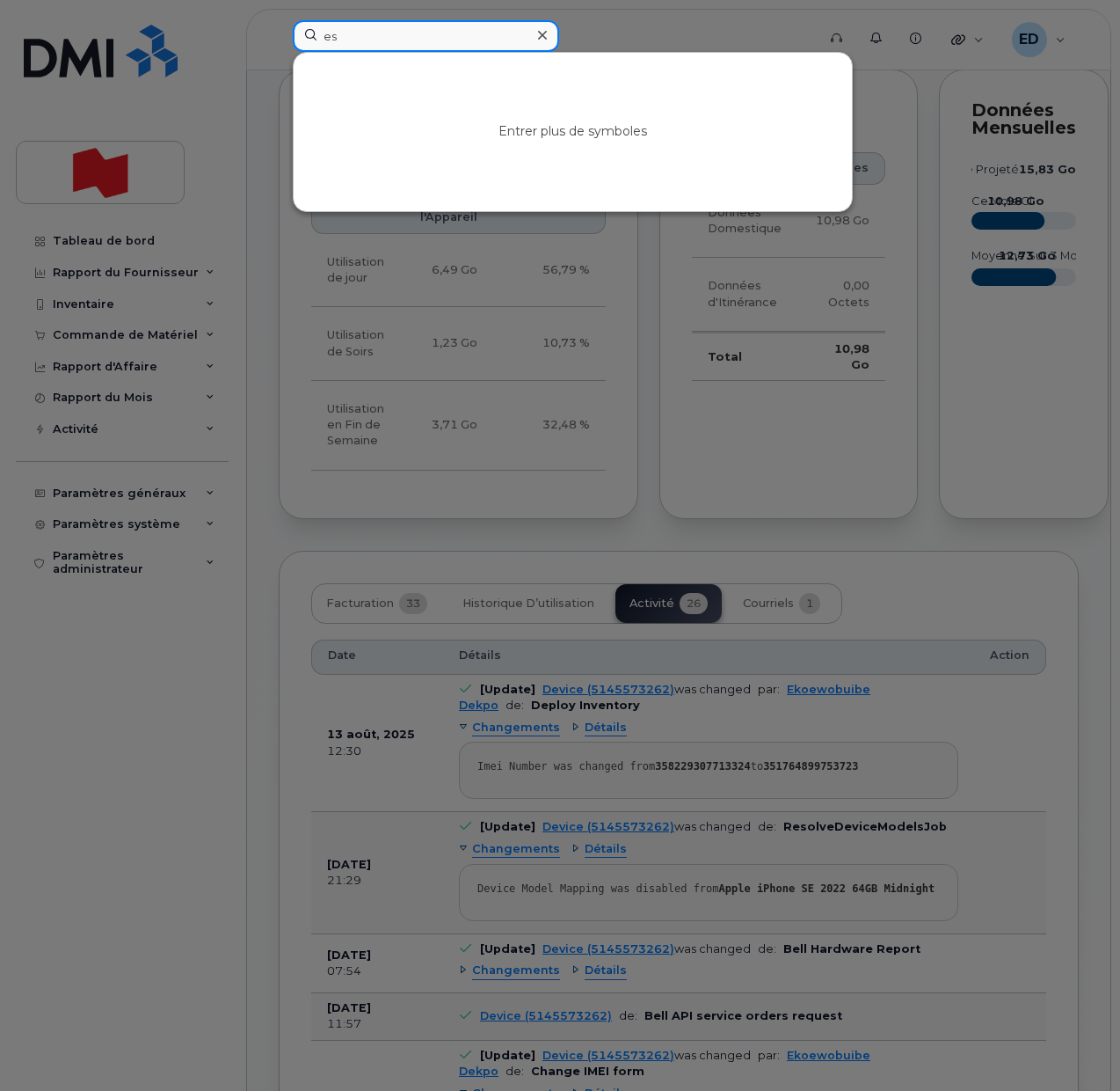
type input "e"
type input "89302610104370550036"
click at [413, 29] on input "89302610104370550036" at bounding box center [425, 35] width 266 height 31
click at [412, 29] on input "89302610104370550036" at bounding box center [425, 35] width 266 height 31
click at [544, 31] on icon at bounding box center [542, 35] width 9 height 14
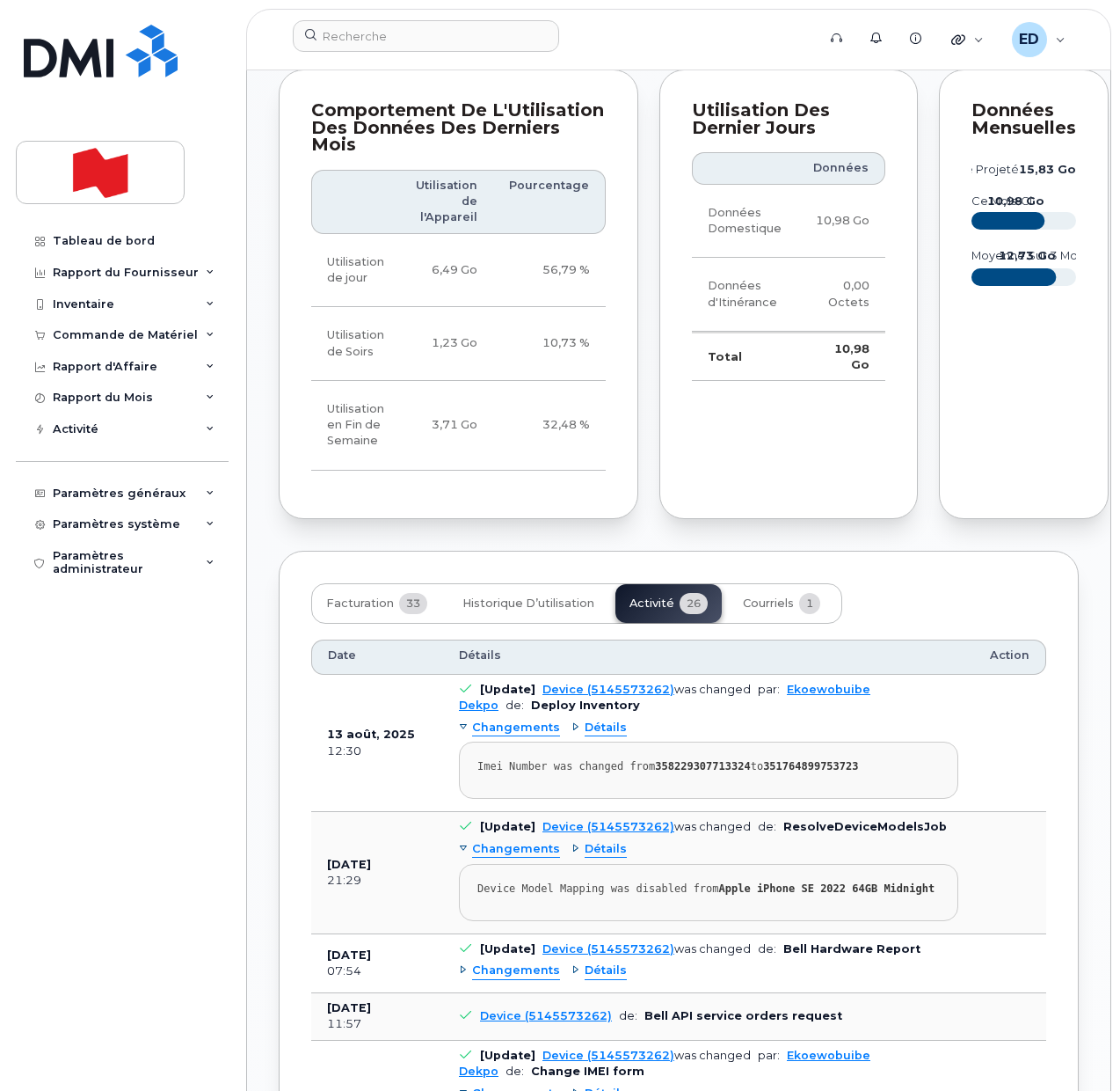
drag, startPoint x: 634, startPoint y: 41, endPoint x: 656, endPoint y: 80, distance: 44.8
click at [636, 41] on form at bounding box center [548, 35] width 511 height 31
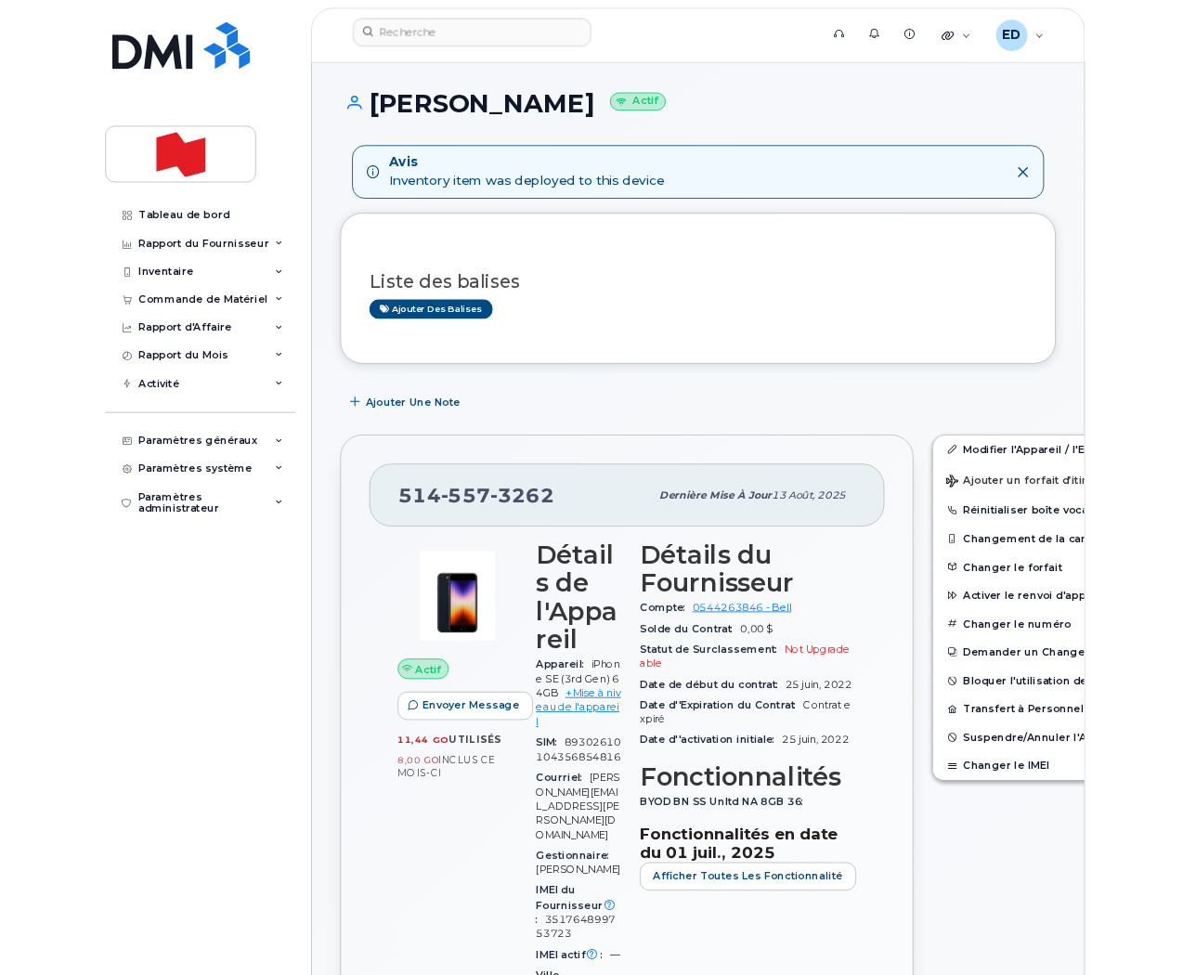
scroll to position [0, 0]
